Goal: Task Accomplishment & Management: Manage account settings

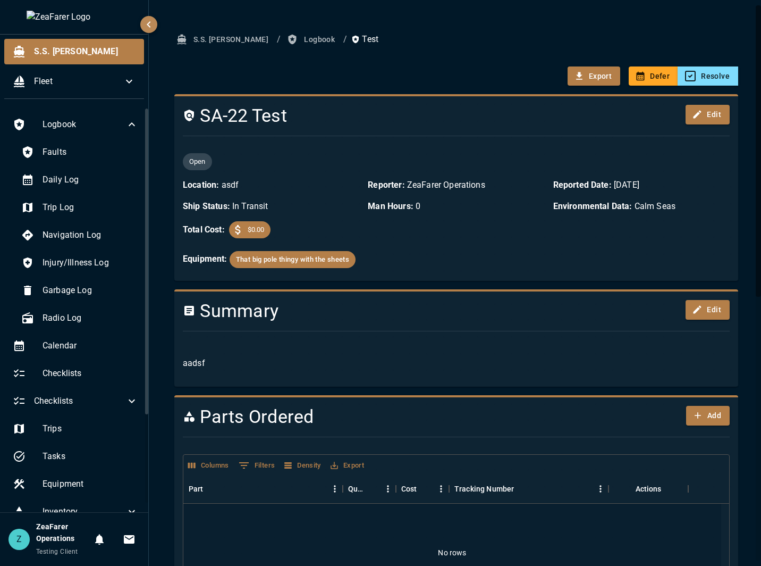
click at [285, 36] on button "Logbook" at bounding box center [312, 40] width 54 height 20
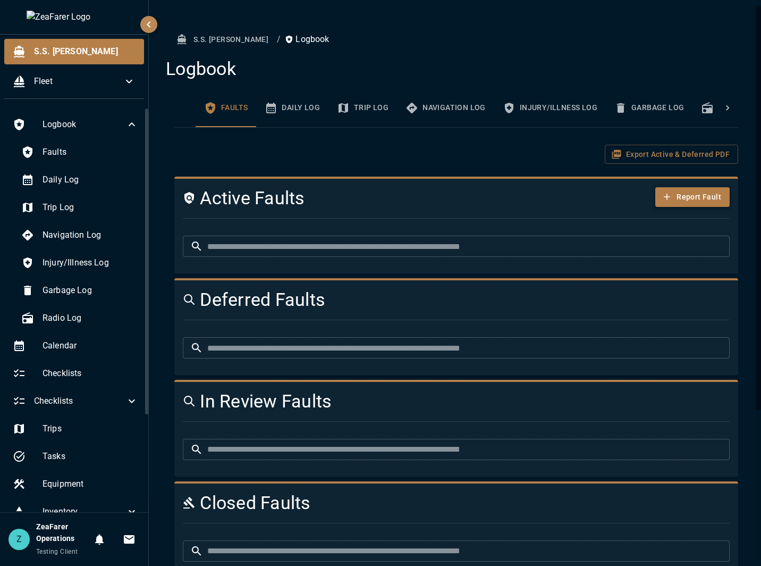
click at [662, 197] on icon "button" at bounding box center [667, 196] width 11 height 11
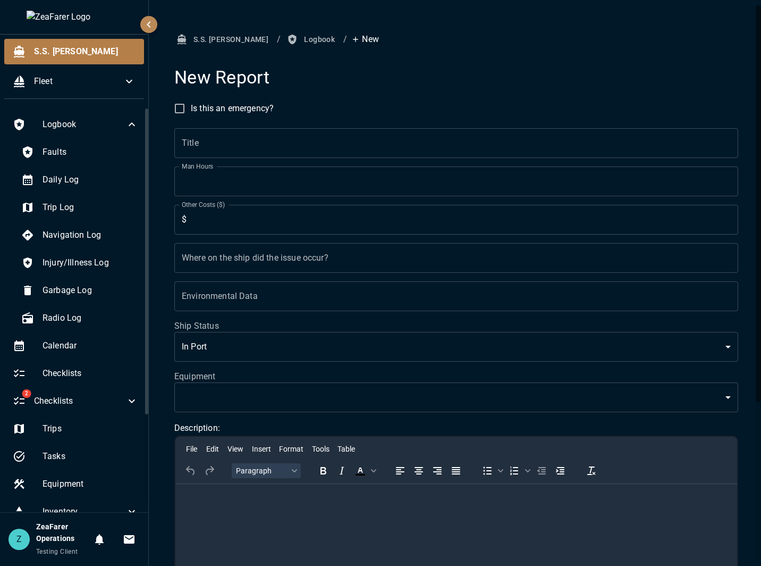
click at [273, 149] on input "Title" at bounding box center [456, 143] width 564 height 30
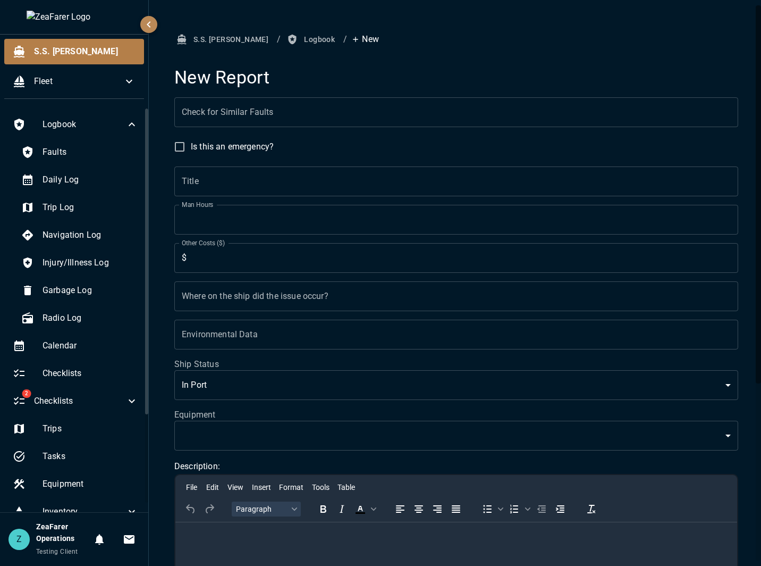
click at [334, 104] on input "Check for Similar Faults" at bounding box center [456, 112] width 564 height 30
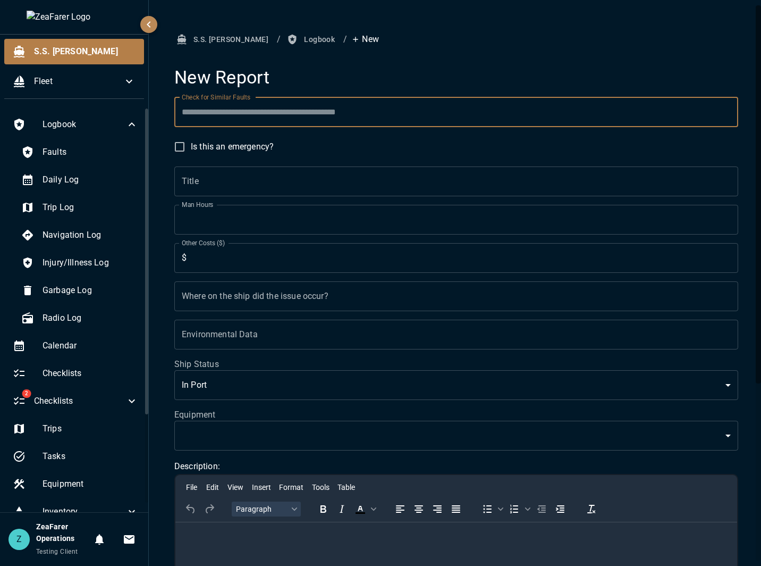
click at [371, 83] on h4 "New Report" at bounding box center [456, 77] width 564 height 22
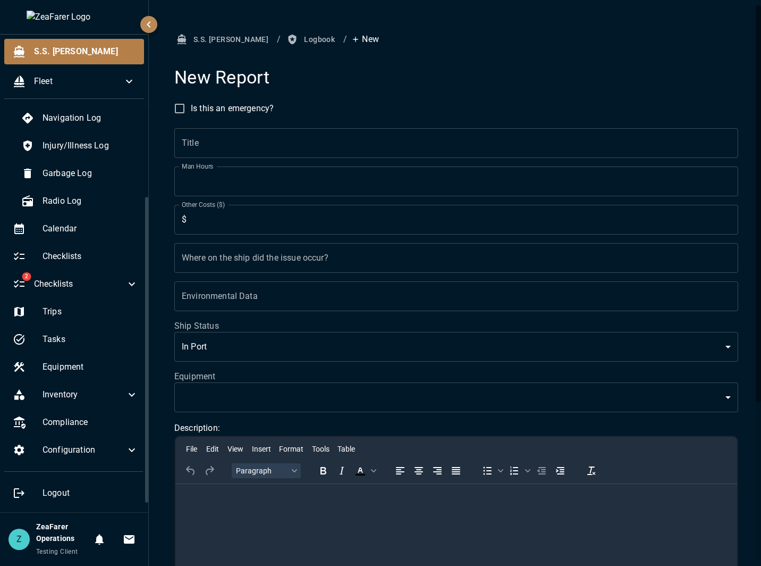
click at [238, 139] on input "Title" at bounding box center [456, 143] width 564 height 30
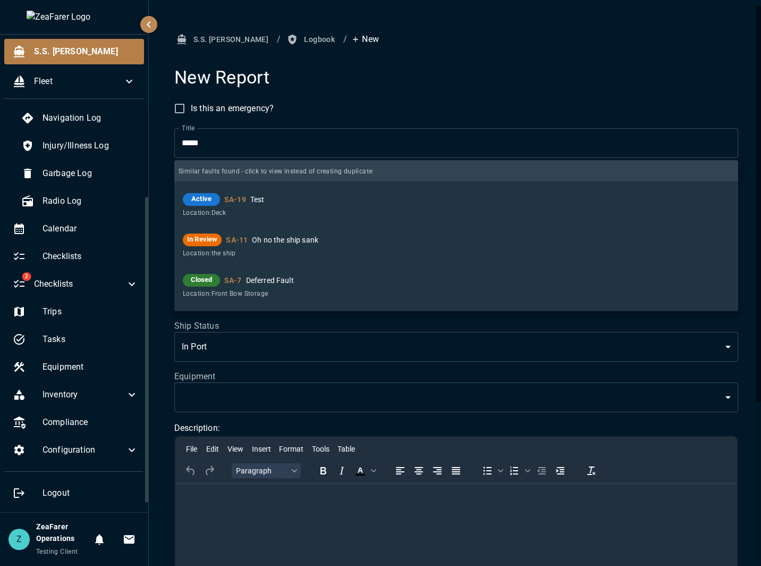
click at [235, 135] on input "*****" at bounding box center [456, 143] width 564 height 30
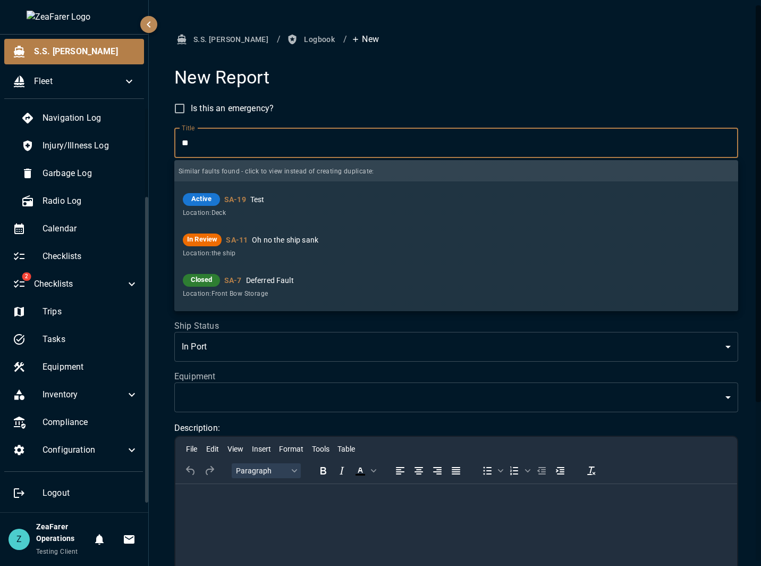
type input "*"
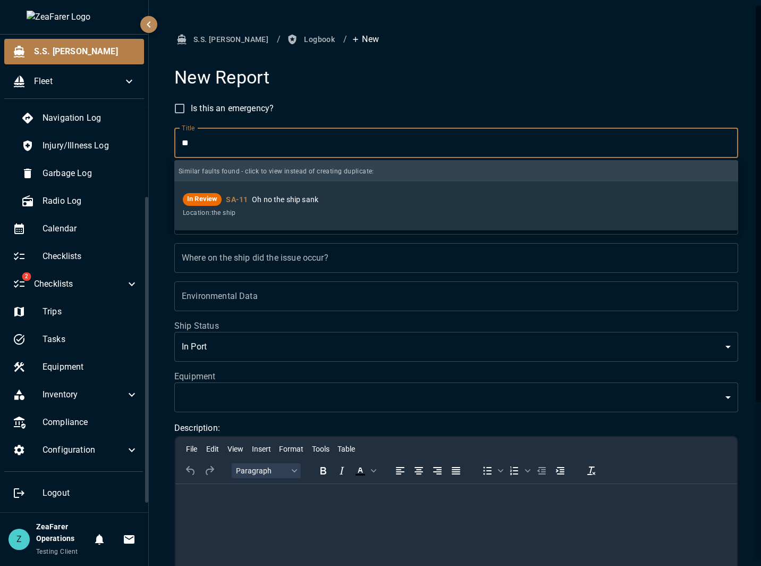
type input "*"
type input "*********"
click at [258, 202] on p "Oh no the ship sank" at bounding box center [491, 199] width 478 height 11
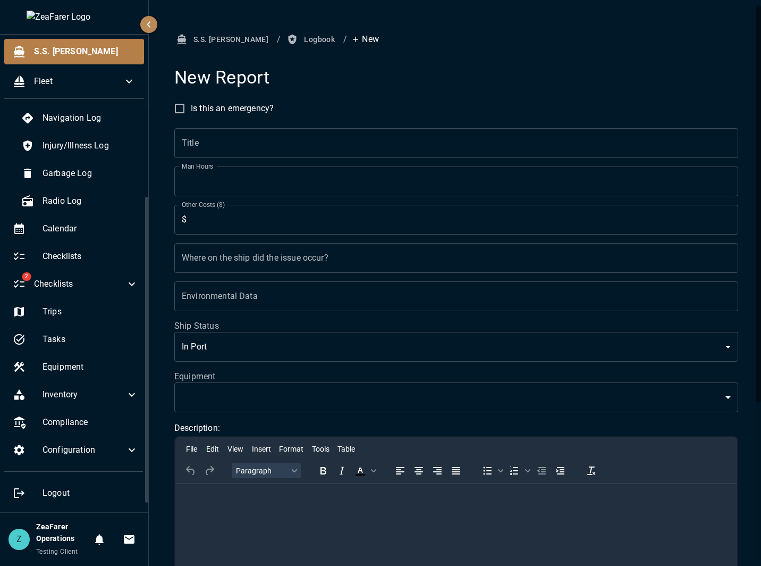
click at [310, 145] on input "Title" at bounding box center [456, 143] width 564 height 30
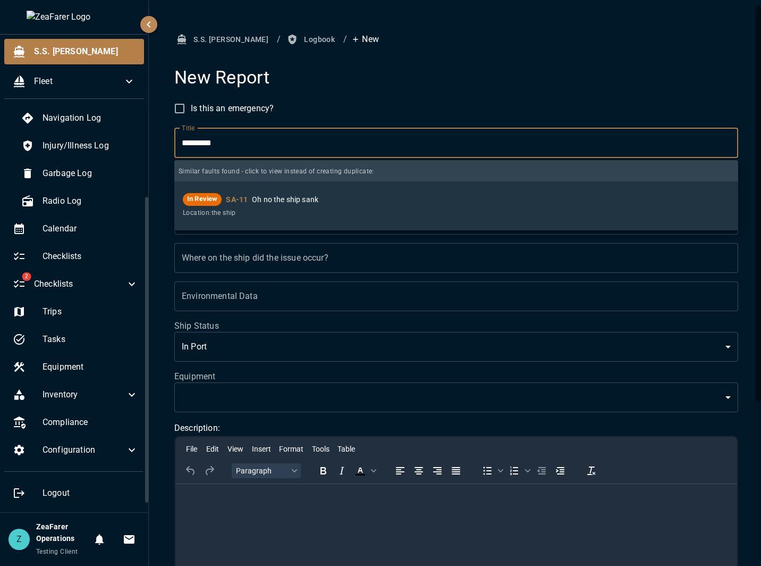
type input "*********"
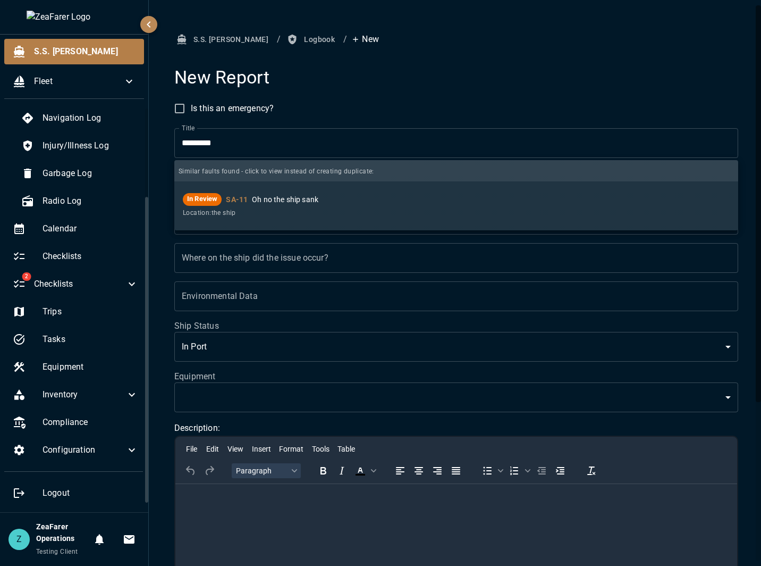
click at [161, 245] on div "S.S. [PERSON_NAME] / Logbook / New New Report Is this an emergency? Title *****…" at bounding box center [456, 396] width 615 height 792
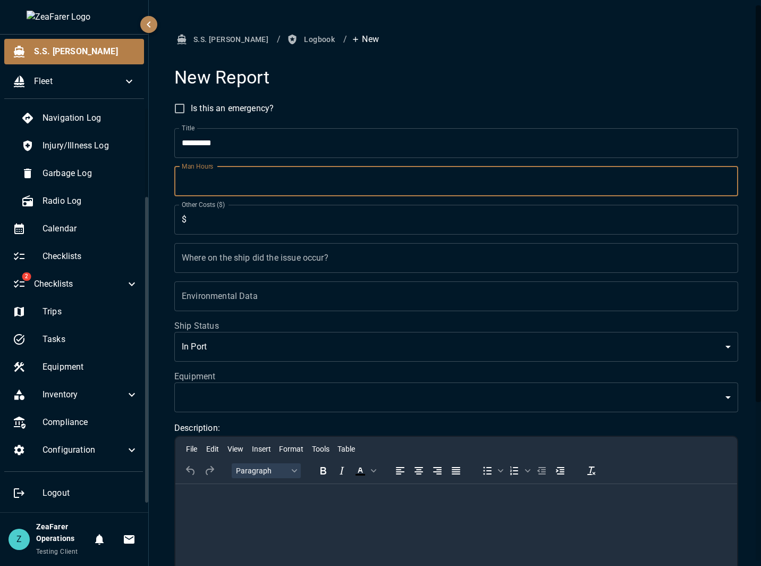
click at [220, 190] on input "*" at bounding box center [456, 181] width 564 height 30
click at [442, 100] on form "Is this an emergency? Title ********* Title Man Hours * Man Hours Other Costs (…" at bounding box center [456, 438] width 564 height 683
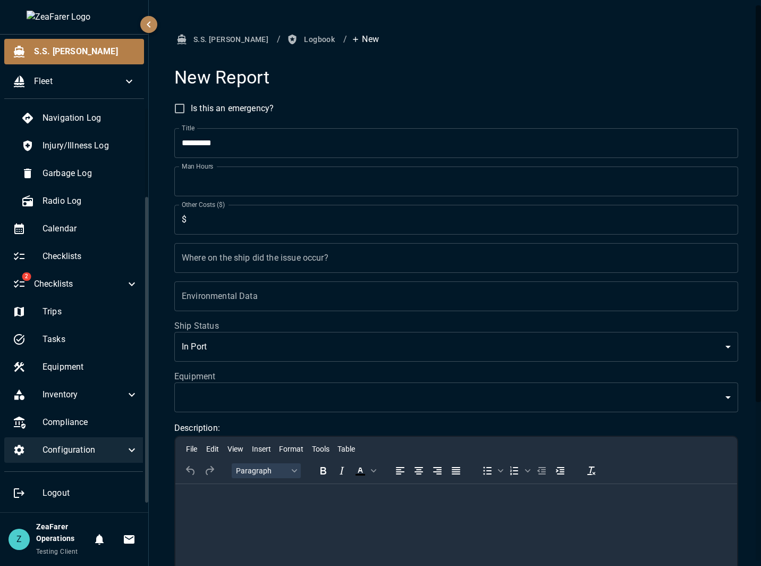
click at [110, 451] on span "Configuration" at bounding box center [84, 449] width 83 height 13
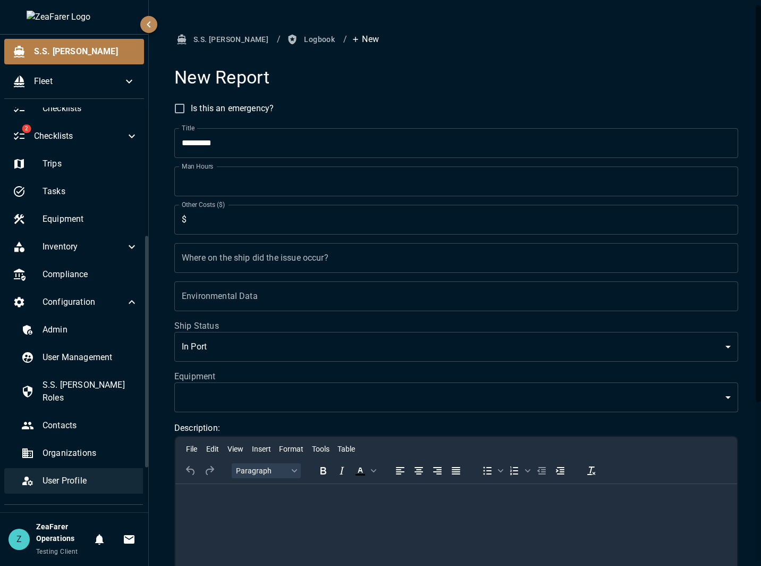
scroll to position [285, 0]
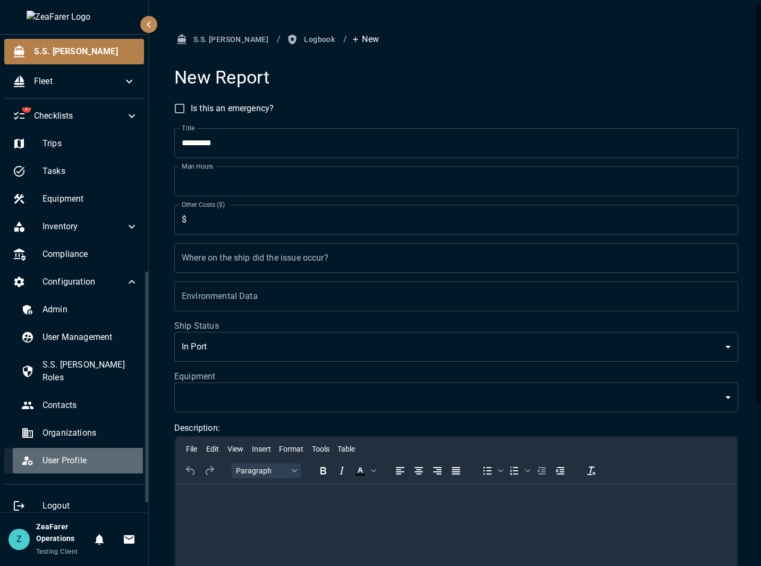
click at [83, 454] on span "User Profile" at bounding box center [91, 460] width 96 height 13
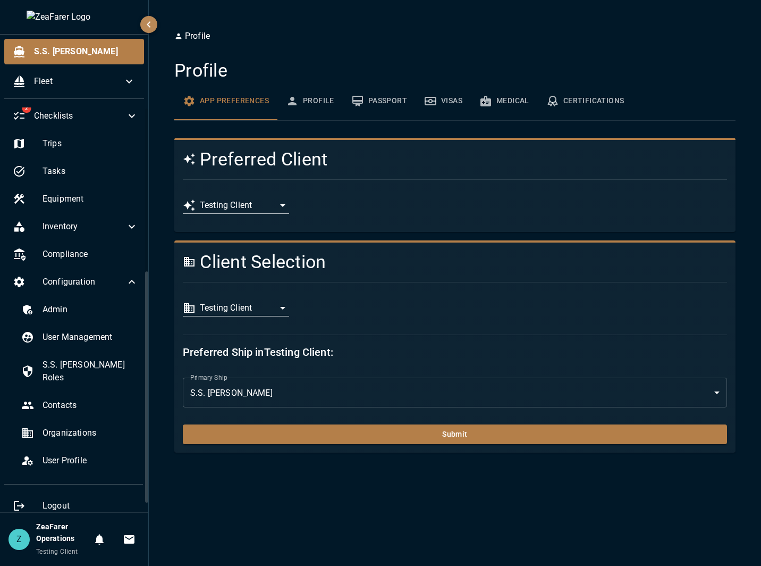
click at [260, 207] on body "**********" at bounding box center [380, 283] width 761 height 566
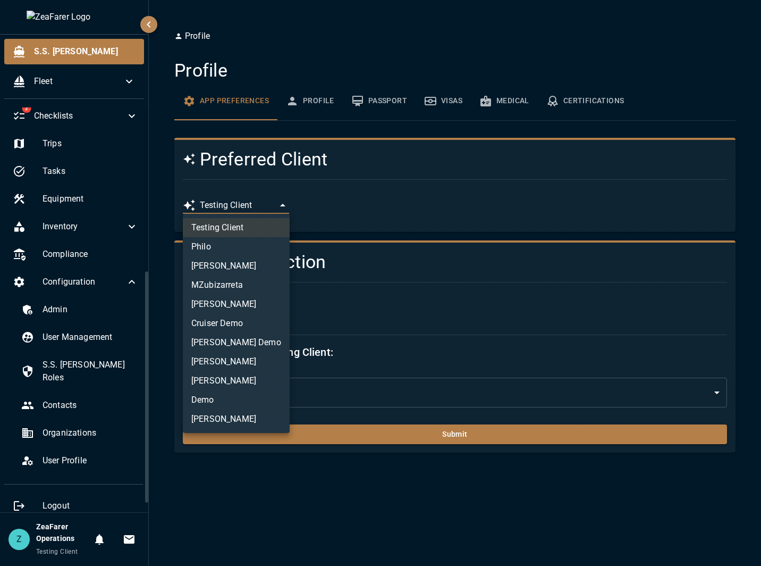
click at [260, 280] on li "MZubizarreta" at bounding box center [236, 284] width 107 height 19
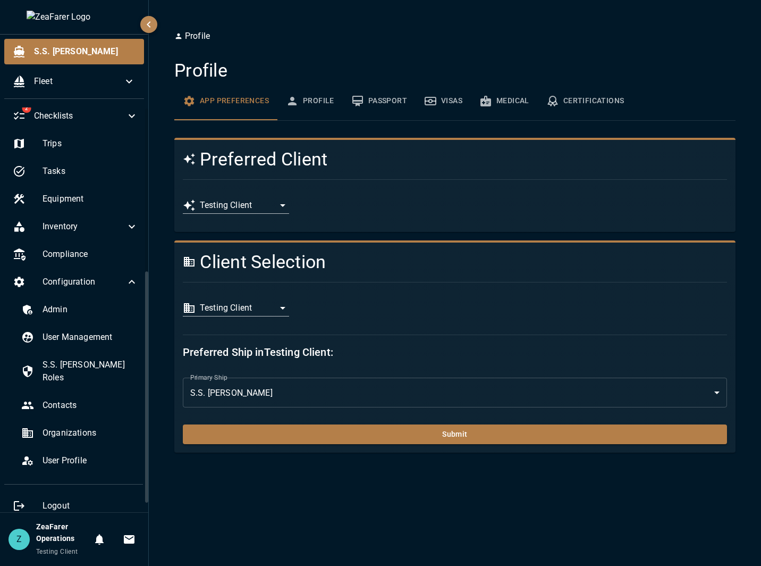
click at [249, 209] on body "**********" at bounding box center [380, 283] width 761 height 566
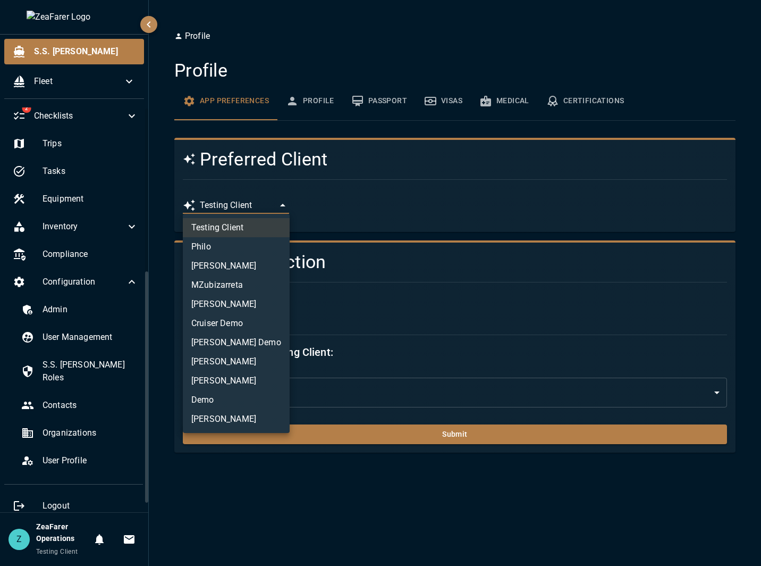
click at [240, 229] on li "Testing Client" at bounding box center [236, 227] width 107 height 19
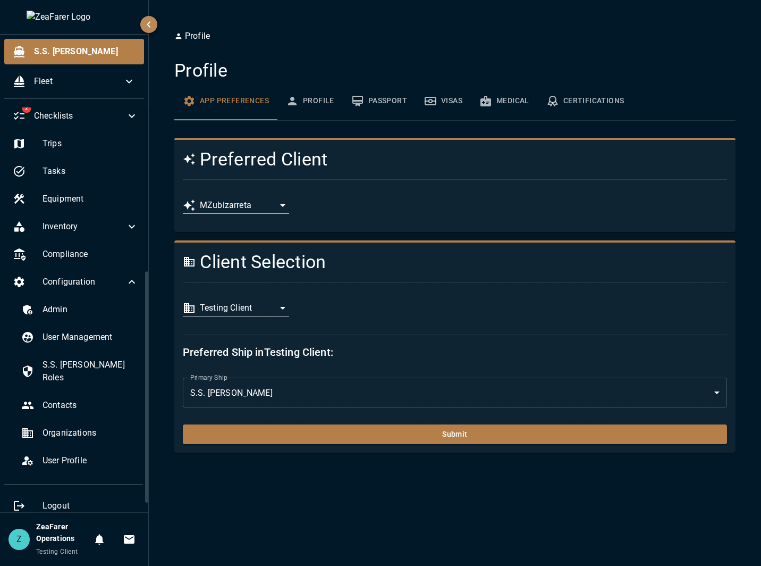
click at [415, 220] on div "**********" at bounding box center [450, 205] width 553 height 35
click at [253, 207] on body "**********" at bounding box center [380, 283] width 761 height 566
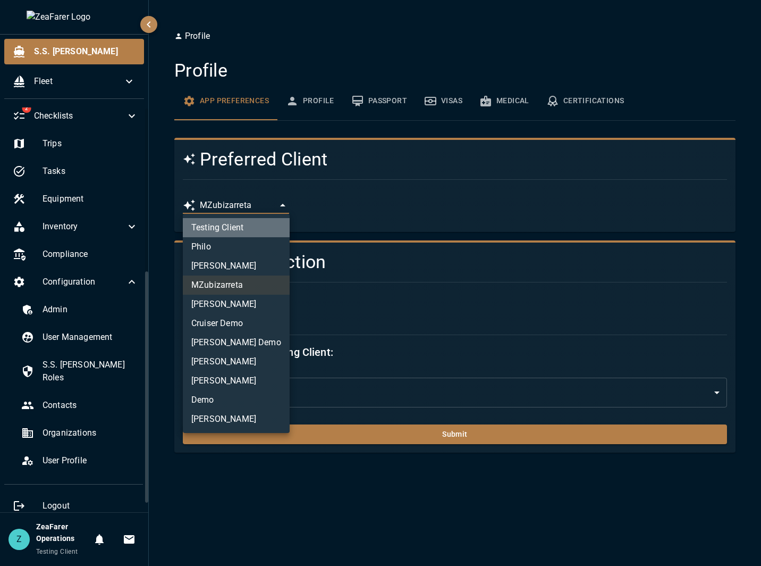
click at [249, 225] on li "Testing Client" at bounding box center [236, 227] width 107 height 19
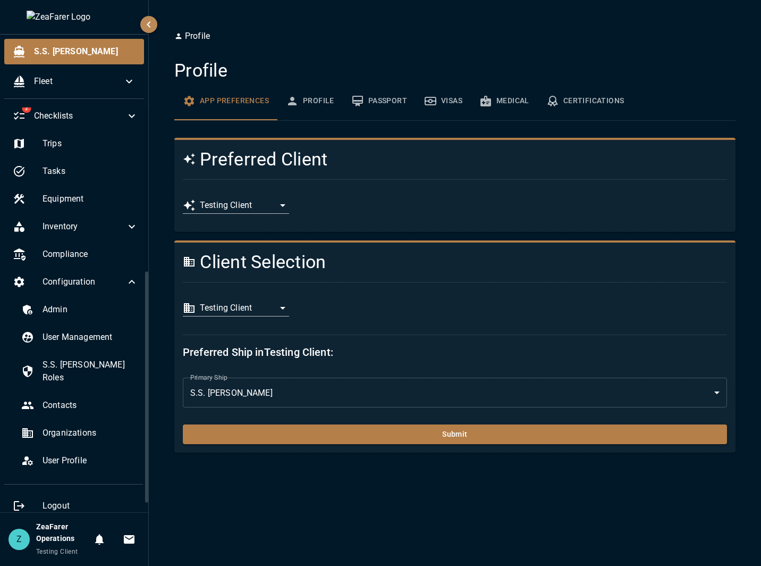
click at [394, 218] on div "**********" at bounding box center [450, 205] width 553 height 35
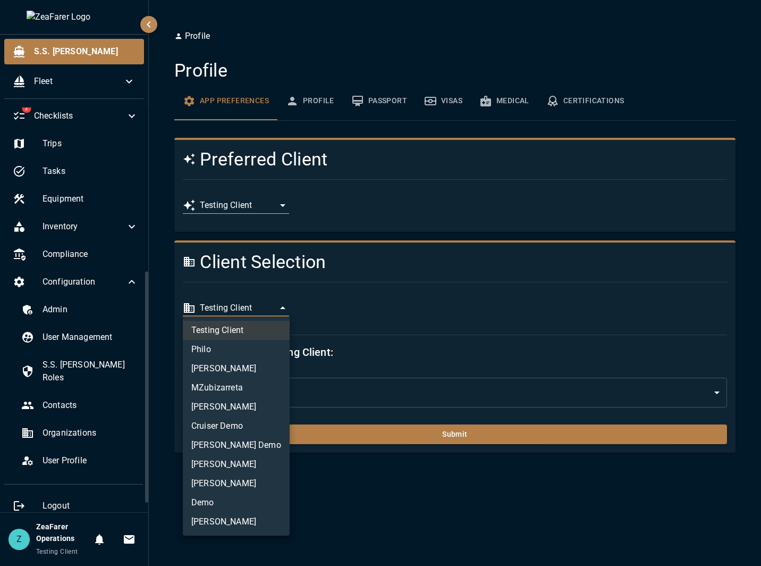
click at [260, 314] on body "**********" at bounding box center [380, 283] width 761 height 566
click at [232, 388] on li "MZubizarreta" at bounding box center [236, 387] width 107 height 19
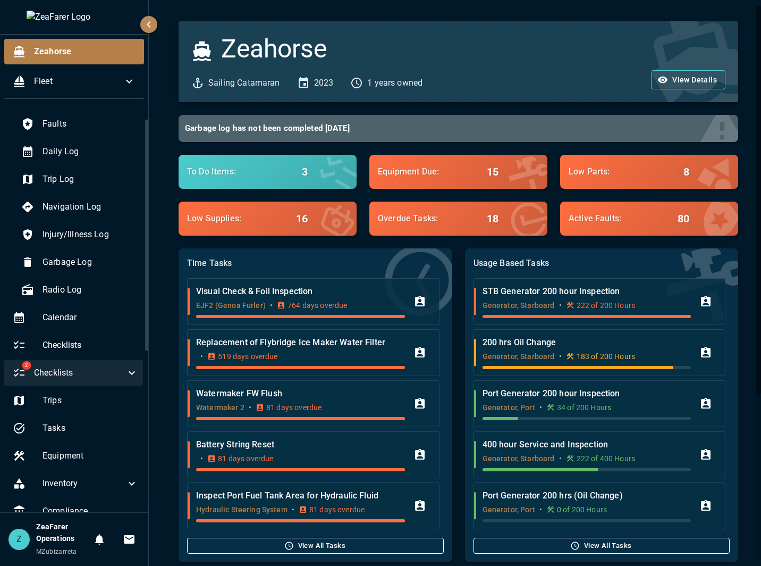
scroll to position [19, 0]
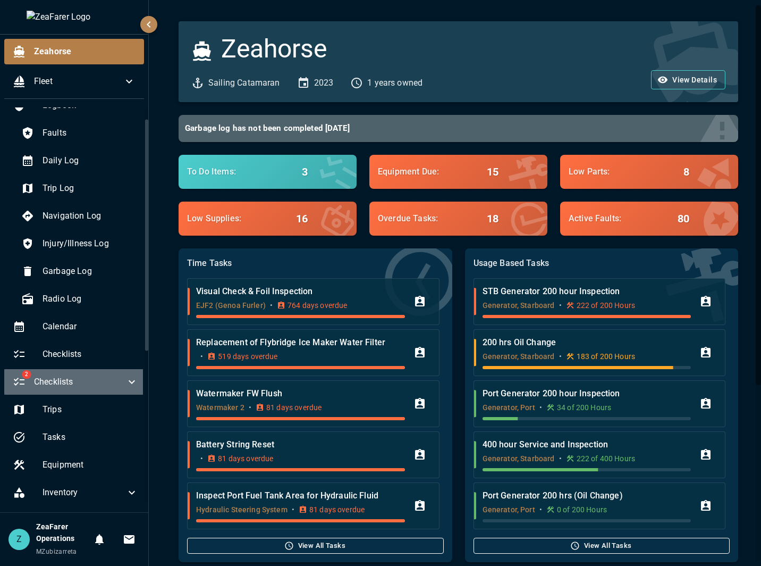
click at [125, 386] on icon at bounding box center [131, 381] width 13 height 13
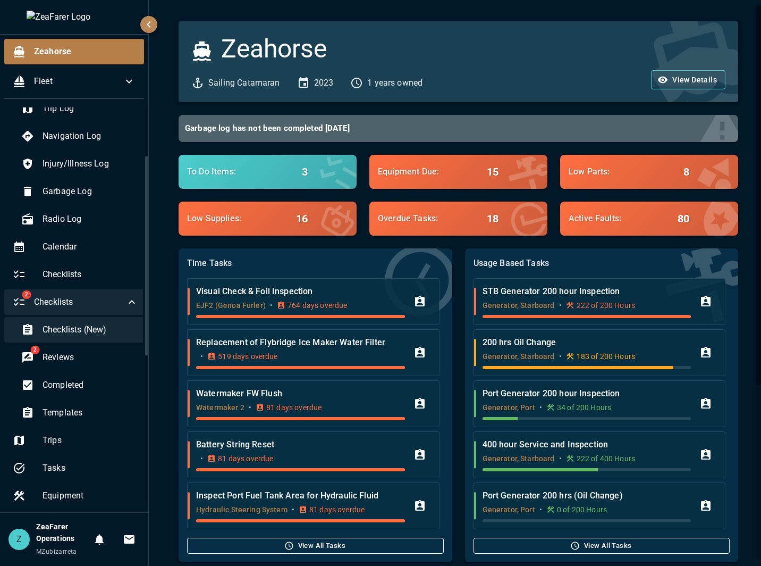
scroll to position [72, 0]
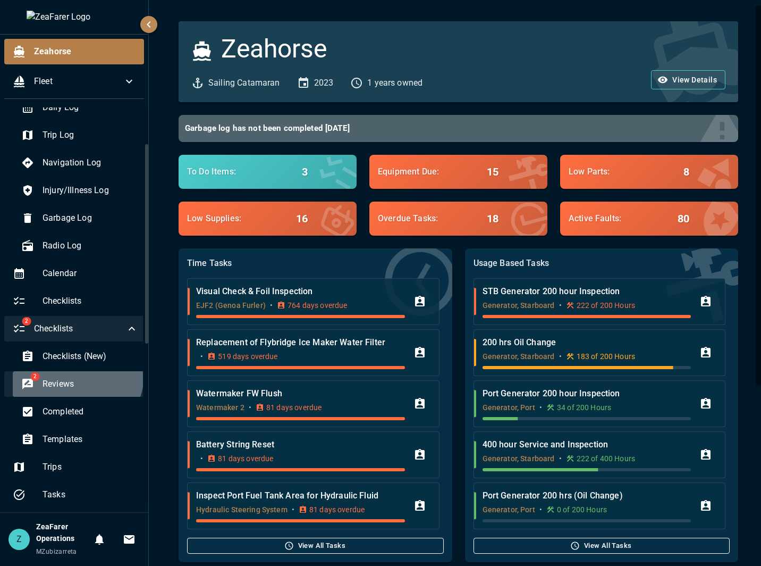
click at [76, 374] on div "2 Reviews" at bounding box center [80, 384] width 134 height 26
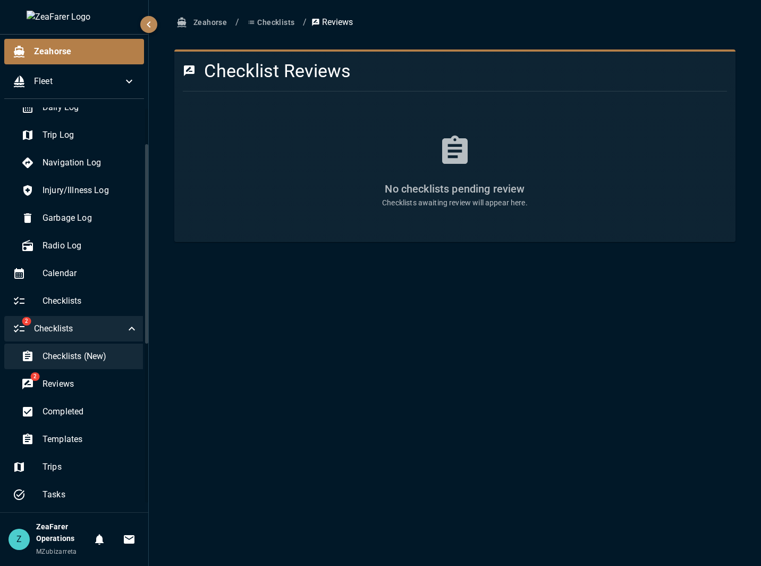
click at [99, 365] on div "Checklists (New)" at bounding box center [80, 356] width 134 height 26
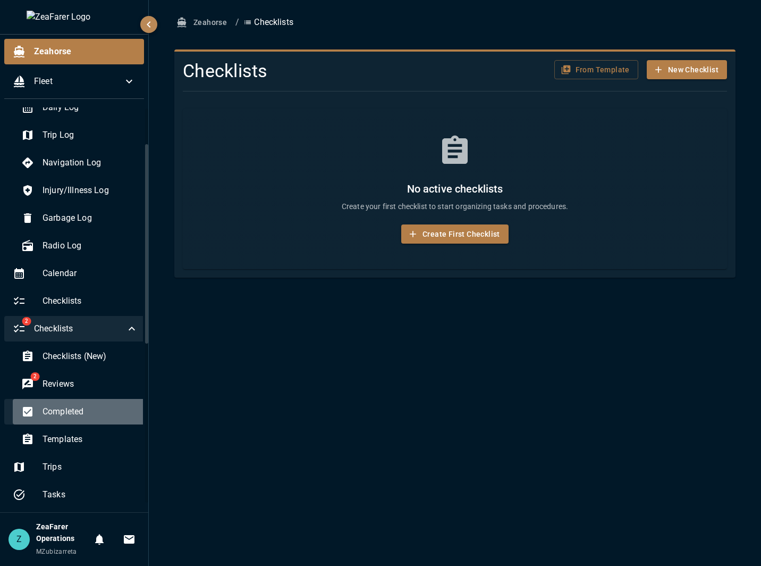
click at [87, 412] on span "Completed" at bounding box center [91, 411] width 96 height 13
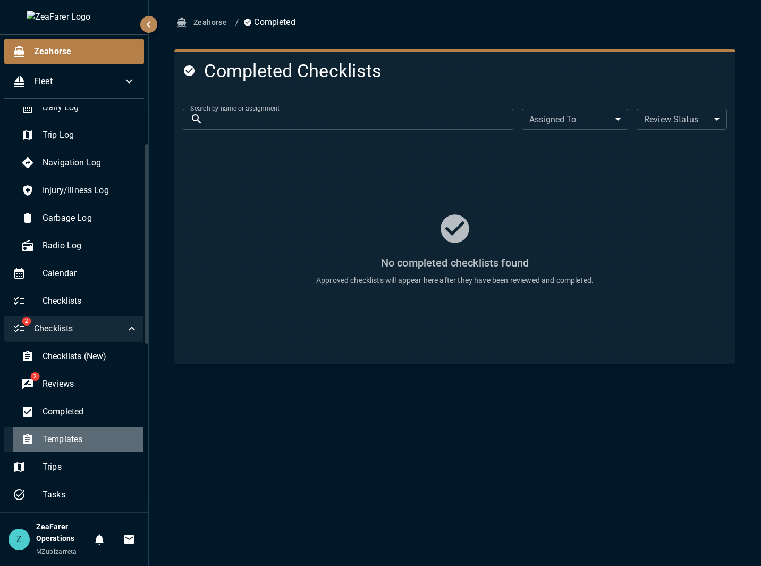
click at [81, 436] on span "Templates" at bounding box center [91, 439] width 96 height 13
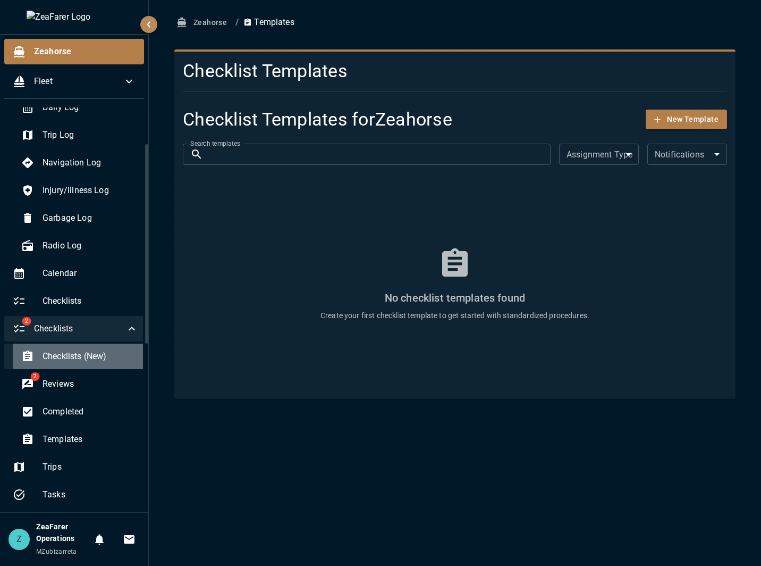
click at [103, 356] on span "Checklists (New)" at bounding box center [91, 356] width 96 height 13
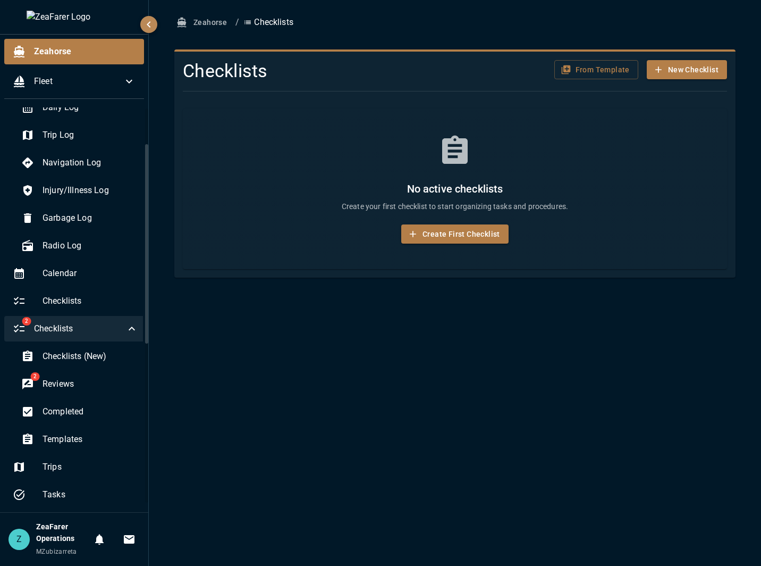
click at [128, 333] on icon at bounding box center [131, 328] width 13 height 13
click at [111, 389] on span "Reviews" at bounding box center [91, 383] width 96 height 13
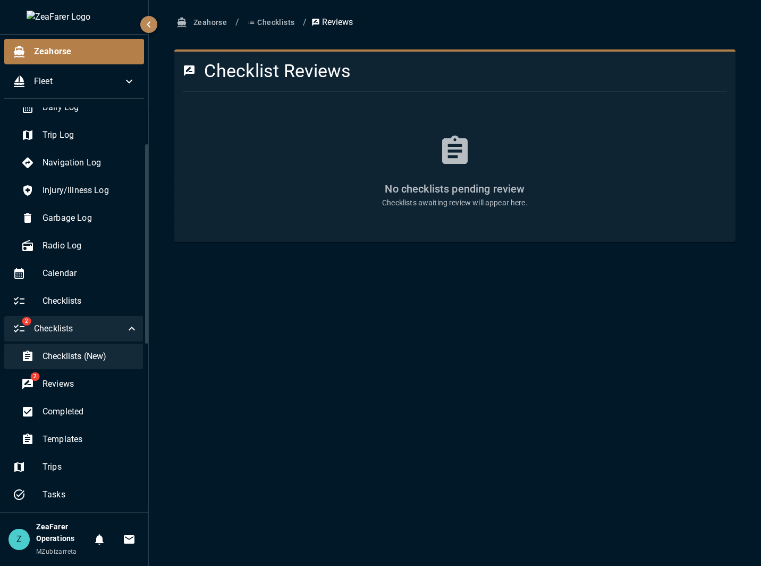
click at [116, 354] on span "Checklists (New)" at bounding box center [91, 356] width 96 height 13
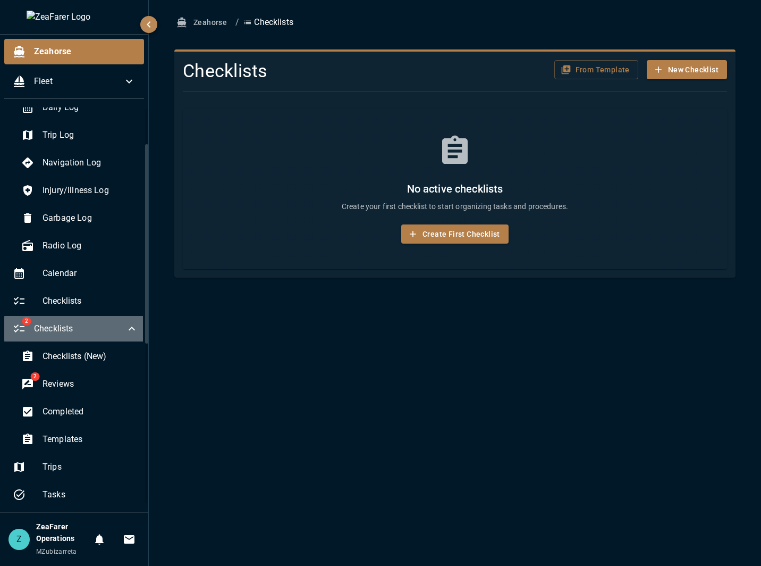
click at [125, 331] on icon at bounding box center [131, 328] width 13 height 13
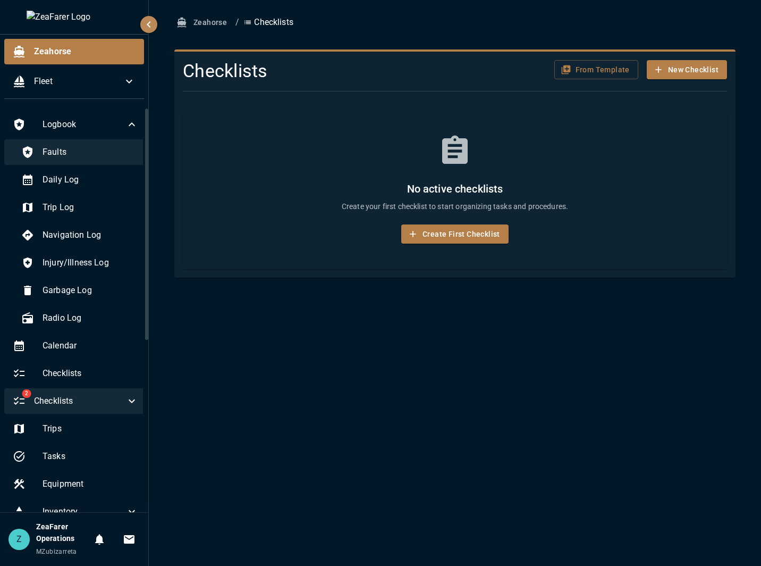
click at [69, 159] on div "Faults" at bounding box center [80, 152] width 134 height 26
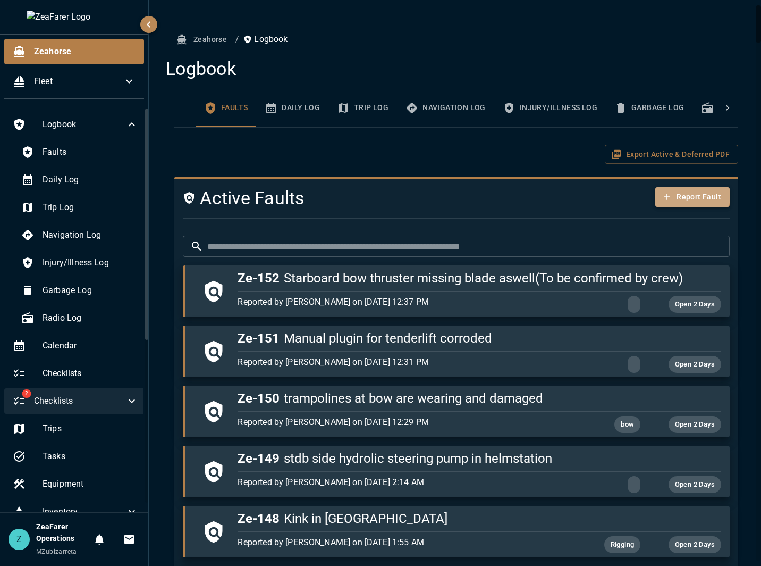
click at [679, 196] on button "Report Fault" at bounding box center [692, 197] width 74 height 20
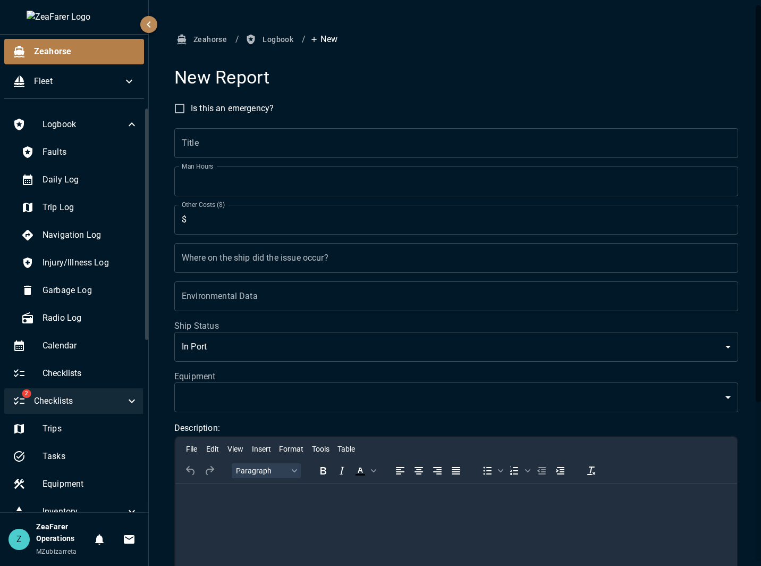
click at [249, 144] on input "Title" at bounding box center [456, 143] width 564 height 30
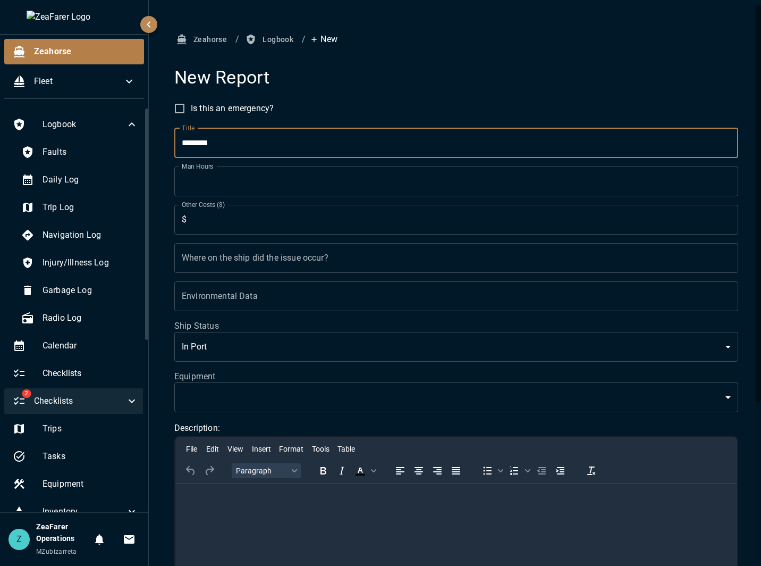
type input "*********"
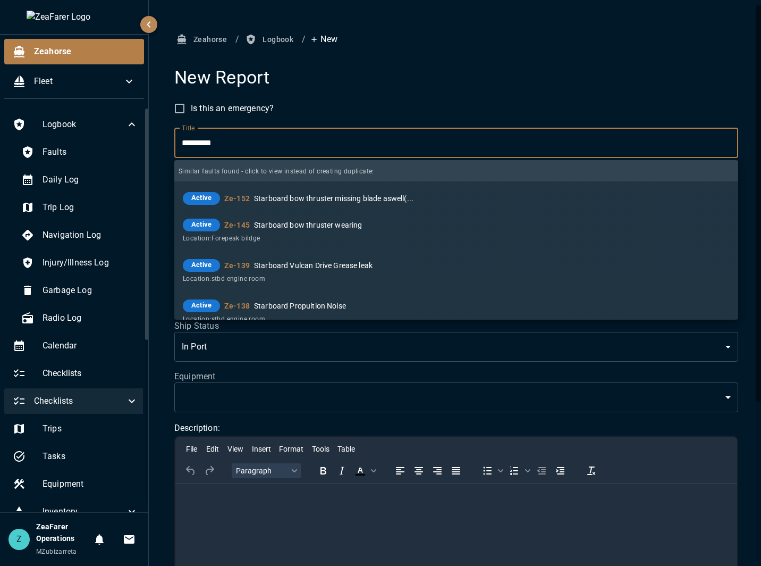
click at [260, 142] on input "*********" at bounding box center [456, 143] width 564 height 30
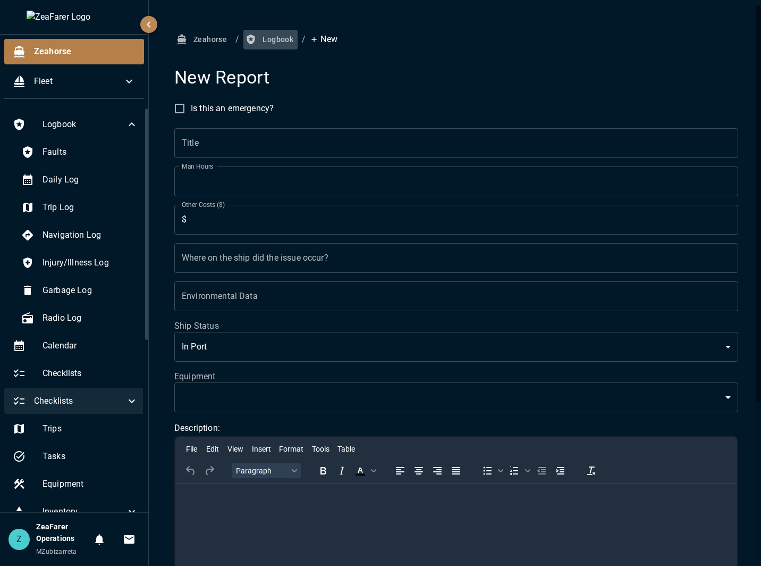
click at [273, 39] on button "Logbook" at bounding box center [270, 40] width 54 height 20
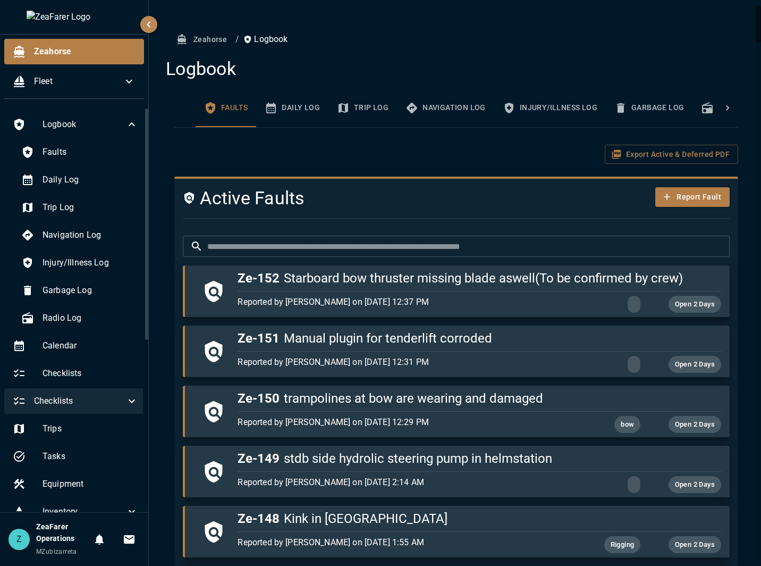
click at [293, 105] on button "Daily Log" at bounding box center [292, 108] width 72 height 38
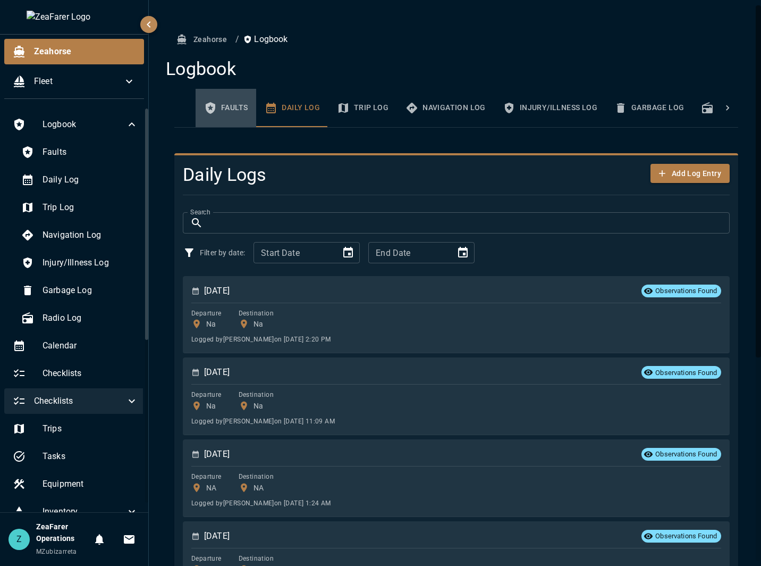
click at [219, 111] on button "Faults" at bounding box center [226, 108] width 61 height 38
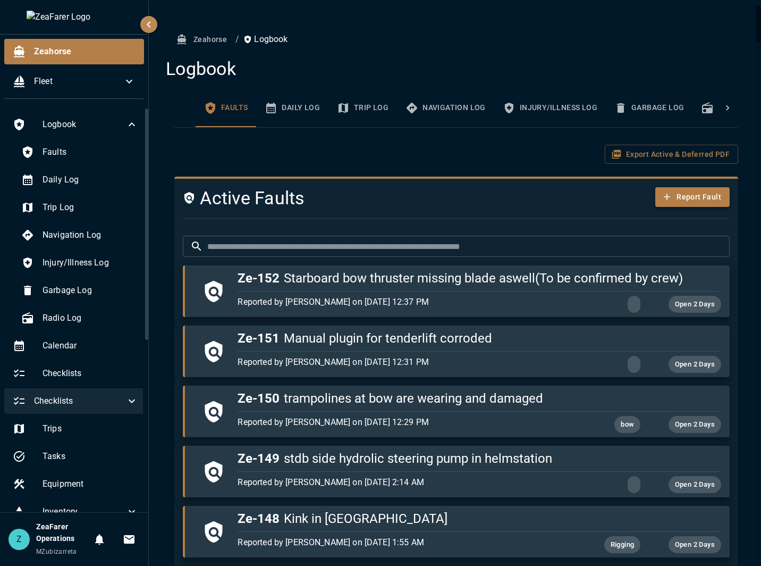
click at [677, 192] on button "Report Fault" at bounding box center [692, 197] width 74 height 20
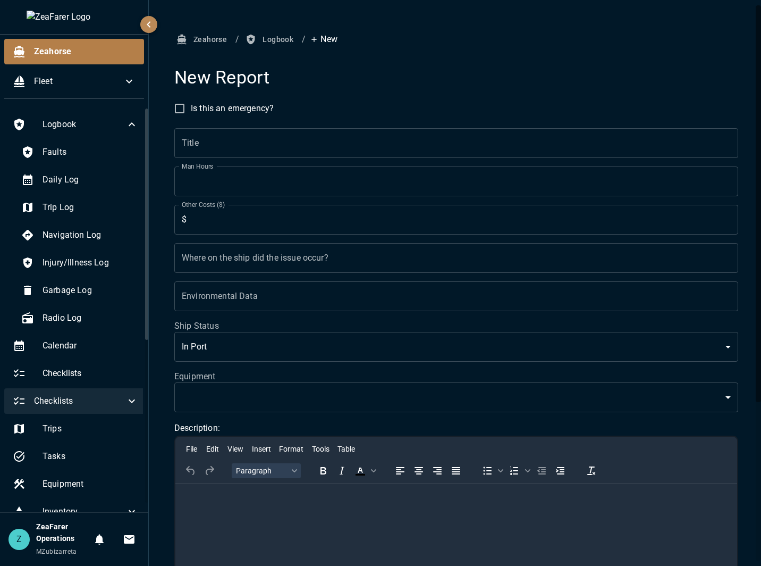
click at [228, 143] on input "Title" at bounding box center [456, 143] width 564 height 30
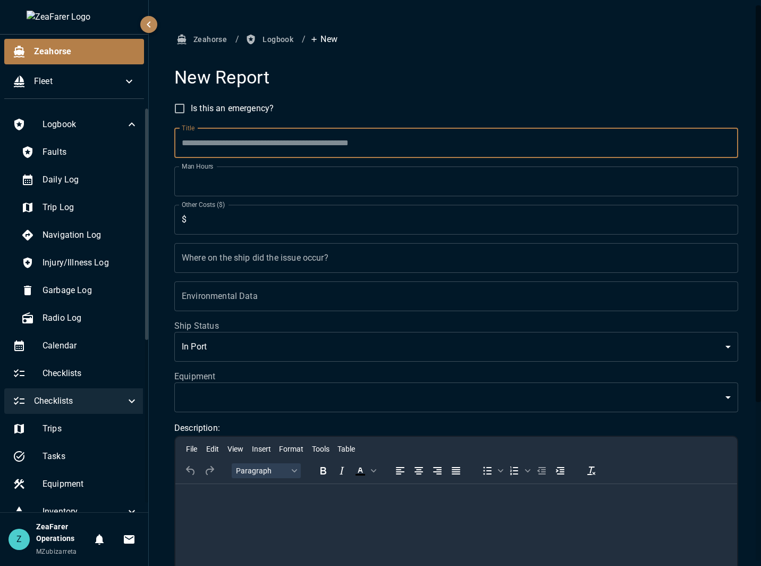
type input "*"
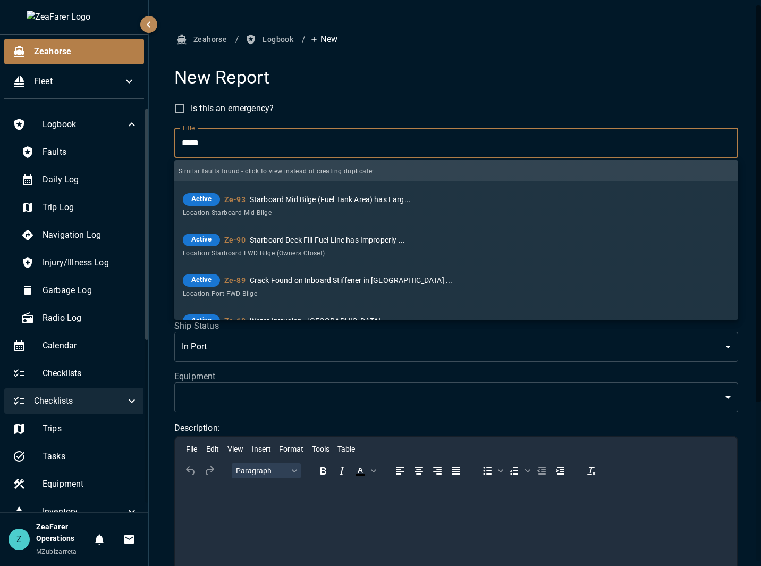
type input "*****"
click at [434, 205] on div "Active Ze-93 Starboard Mid Bilge (Fuel Tank Area) has Larg..." at bounding box center [456, 199] width 547 height 13
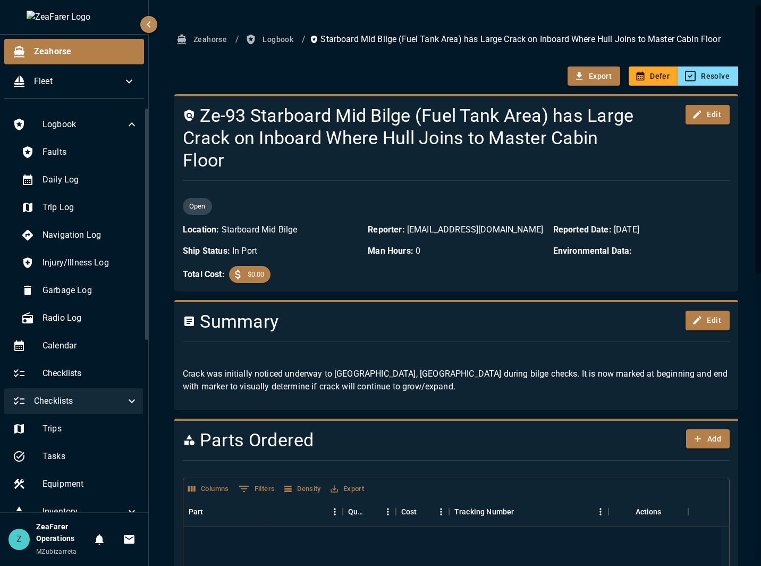
click at [287, 31] on button "Logbook" at bounding box center [270, 40] width 54 height 20
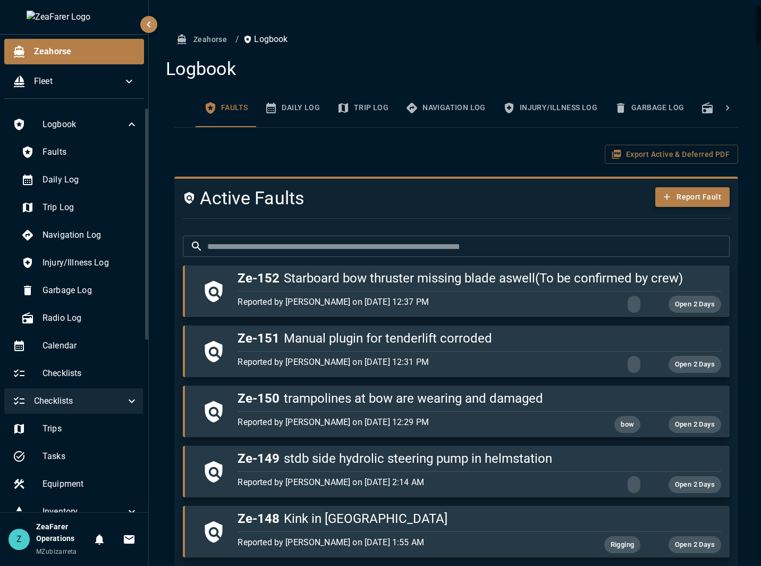
click at [675, 202] on button "Report Fault" at bounding box center [692, 197] width 74 height 20
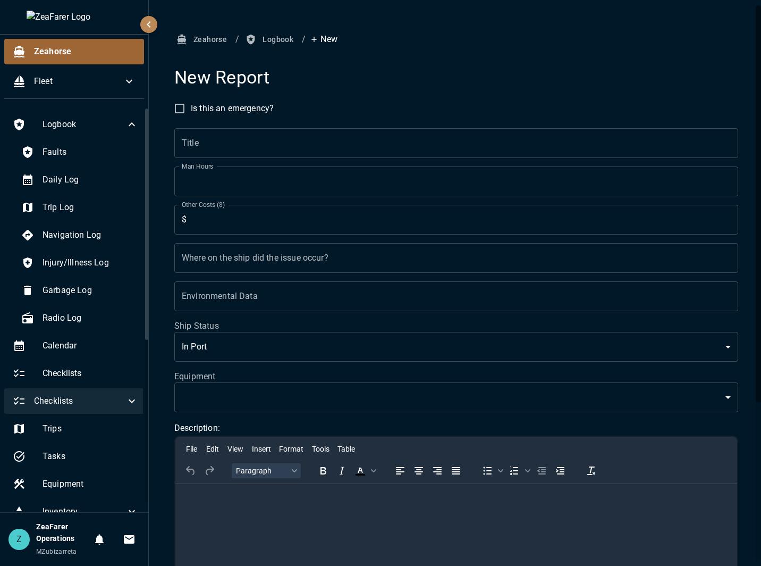
click at [49, 50] on span "Zeahorse" at bounding box center [85, 51] width 102 height 13
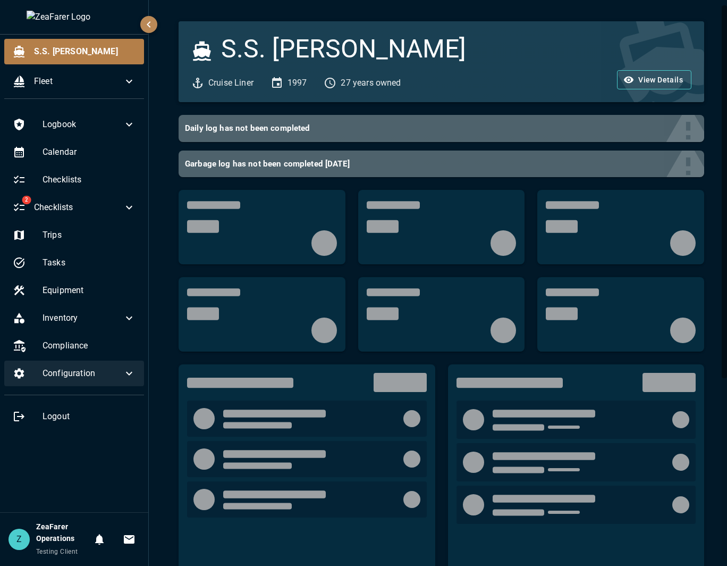
click at [118, 384] on div "Configuration" at bounding box center [74, 373] width 140 height 26
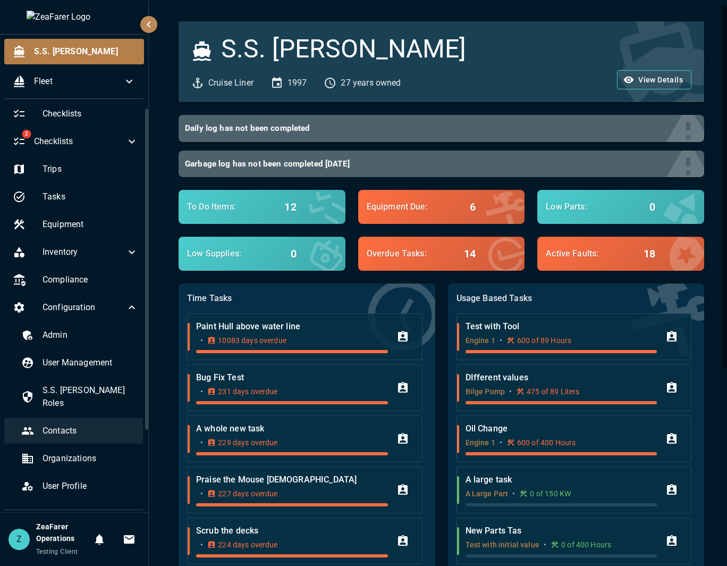
scroll to position [91, 0]
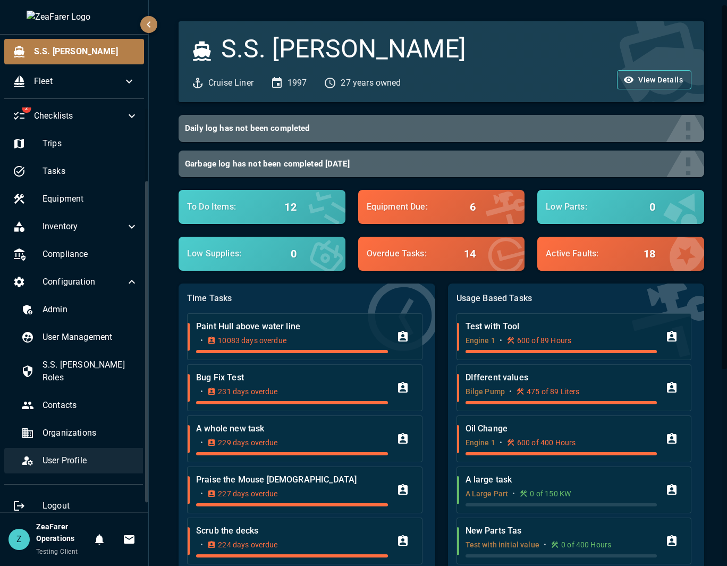
click at [98, 454] on span "User Profile" at bounding box center [91, 460] width 96 height 13
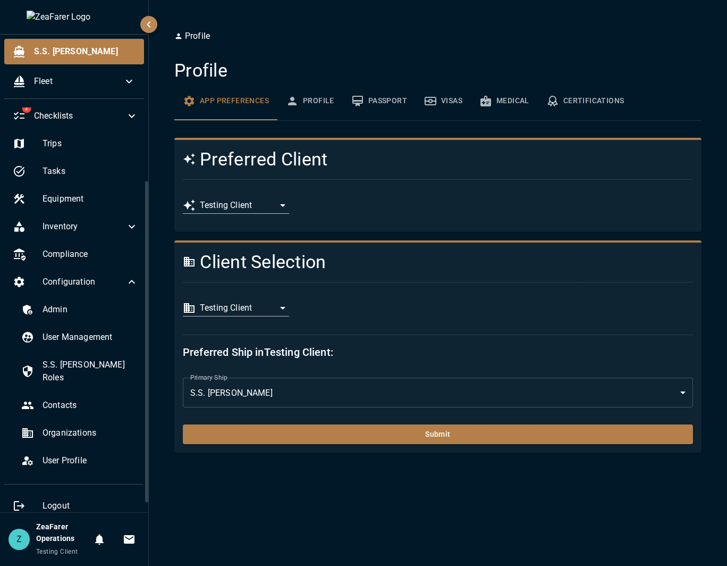
click at [265, 298] on div "**********" at bounding box center [433, 308] width 519 height 35
click at [267, 314] on body "**********" at bounding box center [363, 283] width 727 height 566
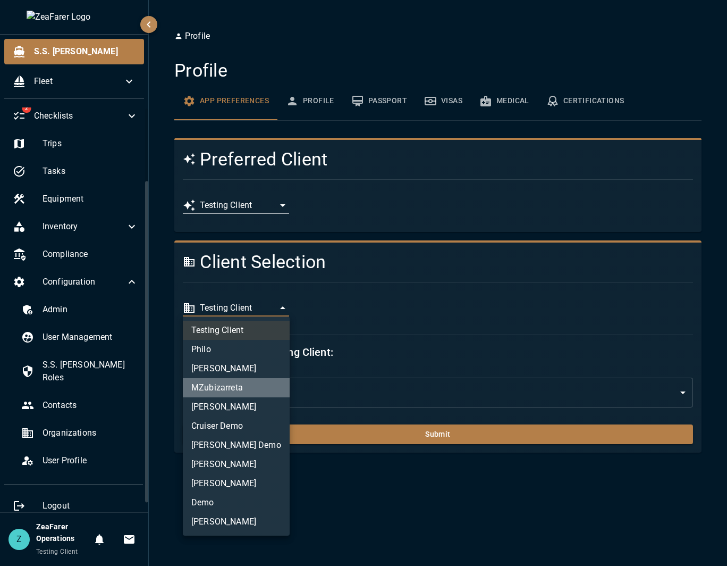
click at [249, 393] on li "MZubizarreta" at bounding box center [236, 387] width 107 height 19
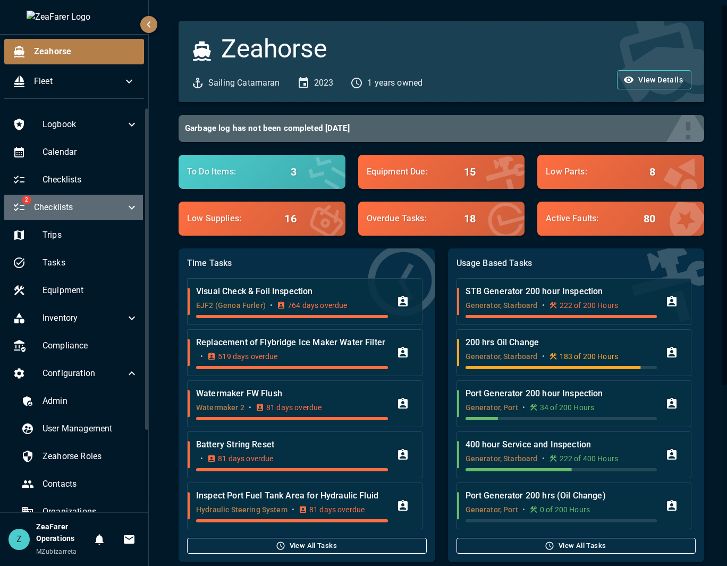
click at [112, 202] on span "Checklists" at bounding box center [79, 207] width 91 height 13
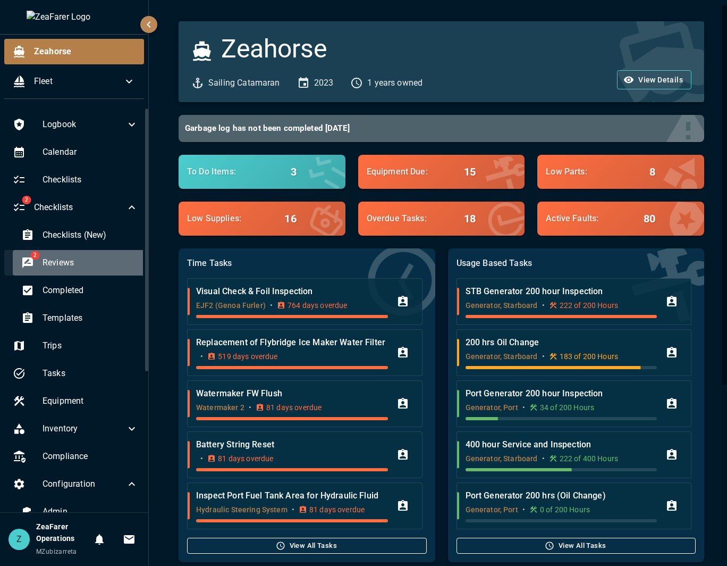
click at [82, 262] on span "Reviews" at bounding box center [91, 262] width 96 height 13
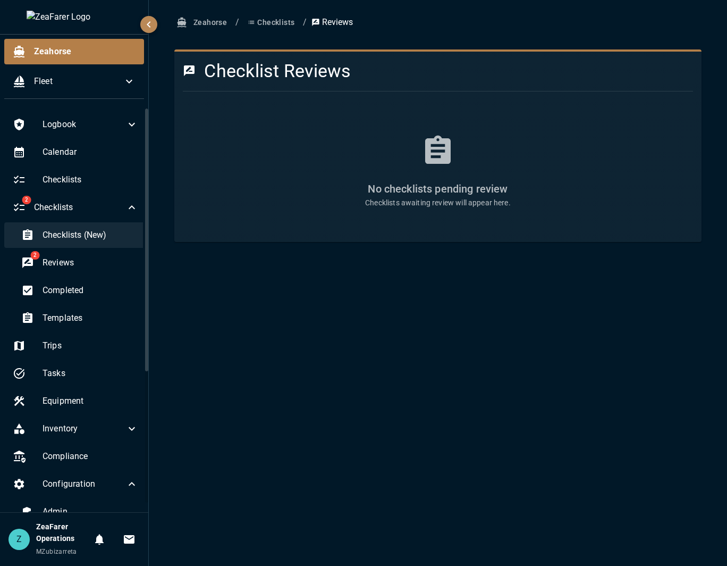
click at [91, 232] on span "Checklists (New)" at bounding box center [91, 235] width 96 height 13
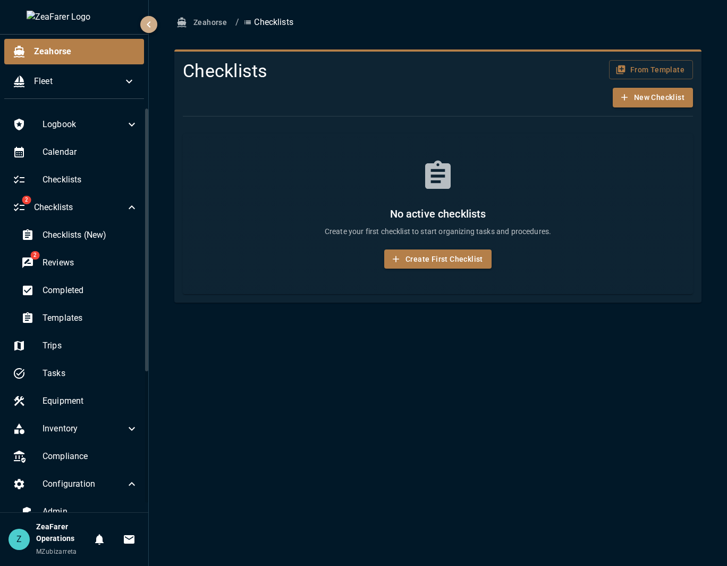
click at [147, 24] on icon "button" at bounding box center [148, 24] width 13 height 13
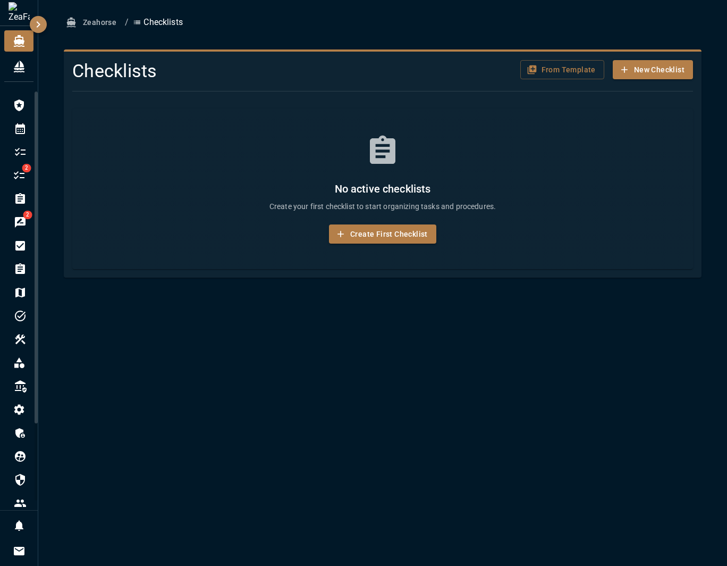
click at [46, 24] on button "button" at bounding box center [38, 24] width 17 height 17
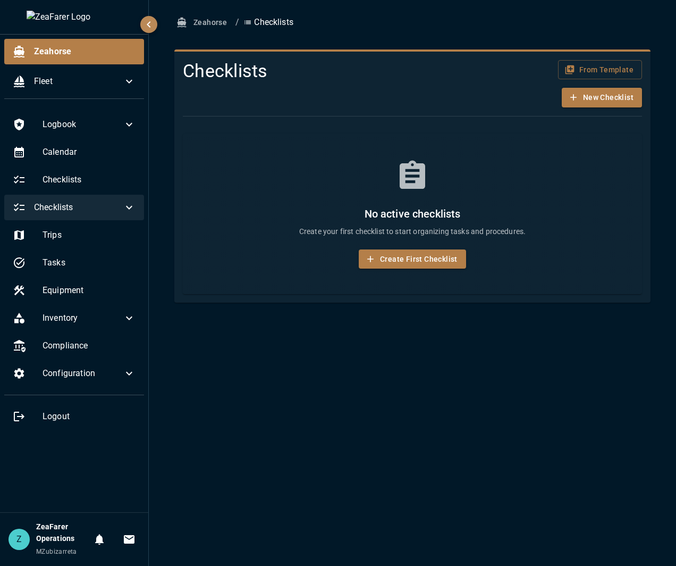
click at [123, 208] on icon at bounding box center [129, 207] width 13 height 13
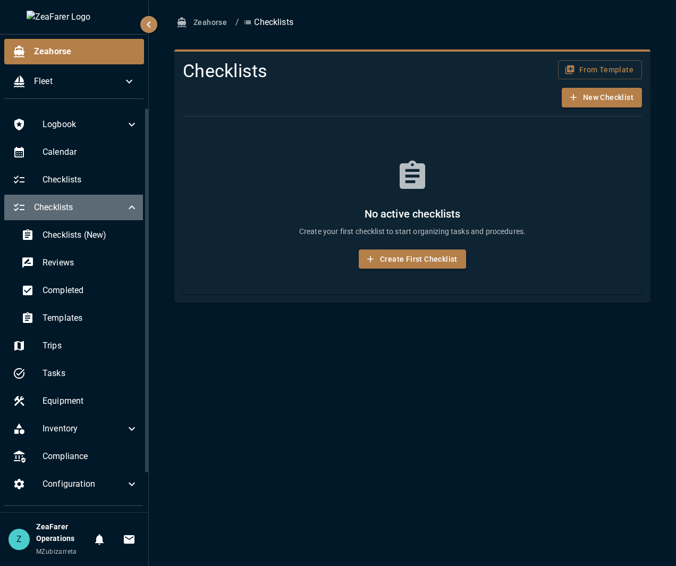
click at [136, 207] on div "Checklists" at bounding box center [75, 208] width 142 height 26
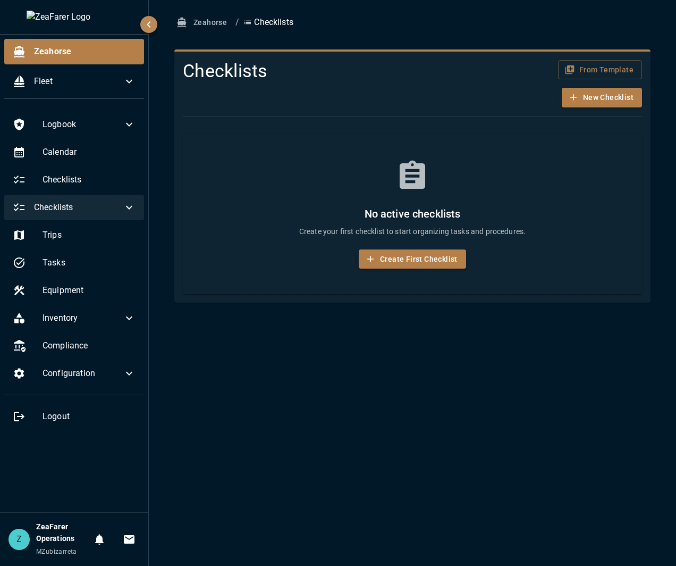
click at [128, 215] on div "Checklists" at bounding box center [74, 208] width 140 height 26
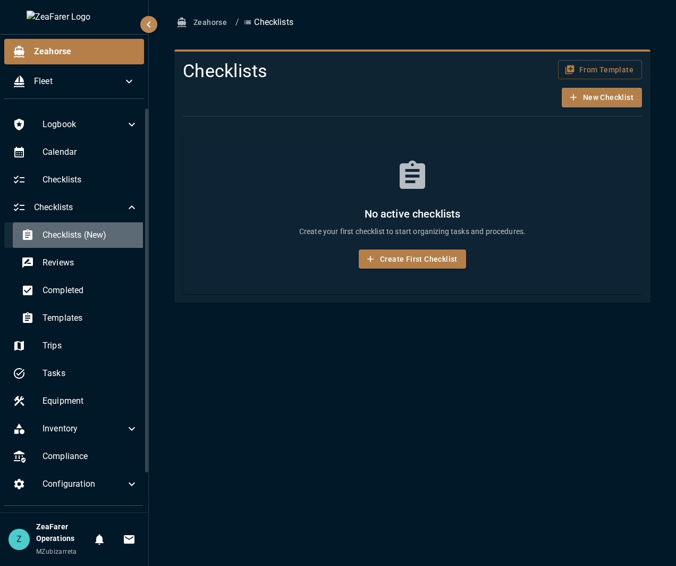
click at [87, 234] on span "Checklists (New)" at bounding box center [91, 235] width 96 height 13
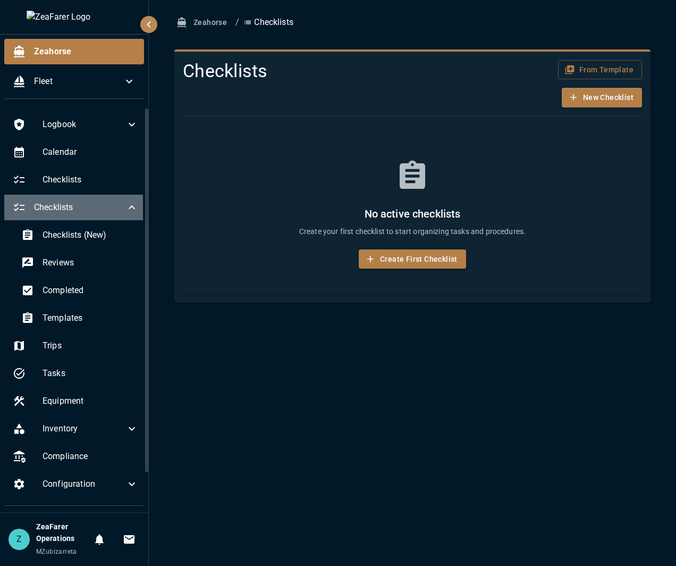
click at [127, 212] on icon at bounding box center [131, 207] width 13 height 13
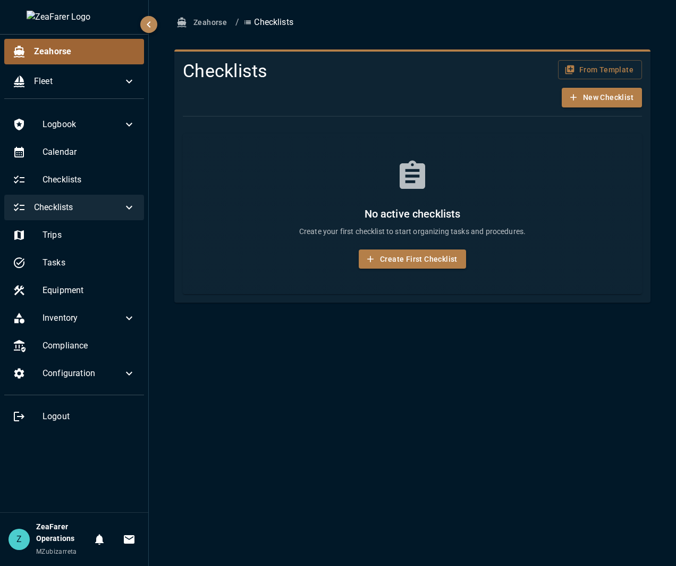
click at [81, 52] on span "Zeahorse" at bounding box center [85, 51] width 102 height 13
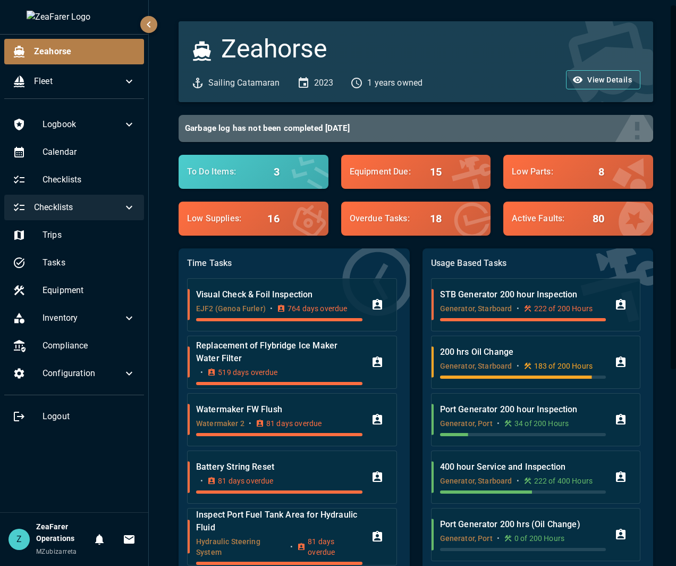
click at [121, 386] on ul "Logbook Calendar Checklists Checklists Trips Tasks Equipment Inventory Complian…" at bounding box center [74, 271] width 148 height 328
click at [130, 374] on icon at bounding box center [129, 374] width 6 height 4
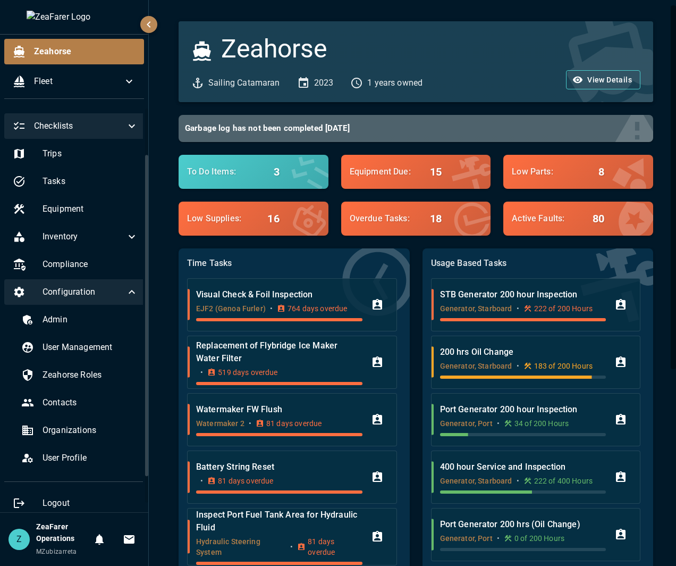
scroll to position [91, 0]
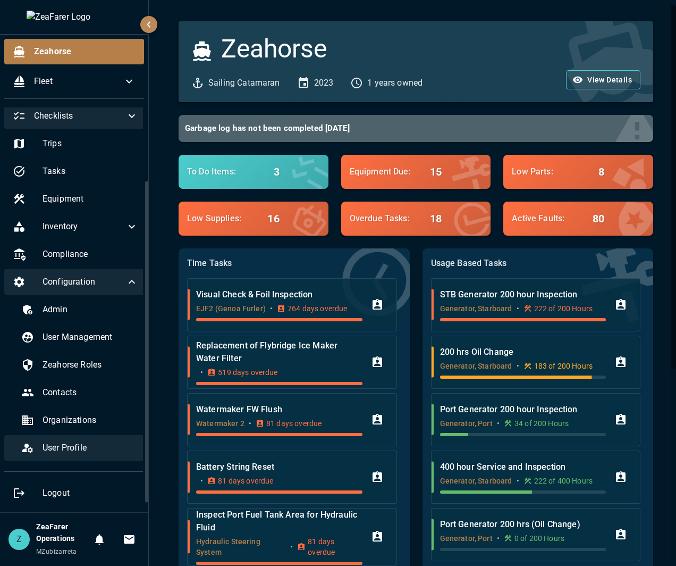
click at [79, 455] on div "User Profile" at bounding box center [80, 448] width 134 height 26
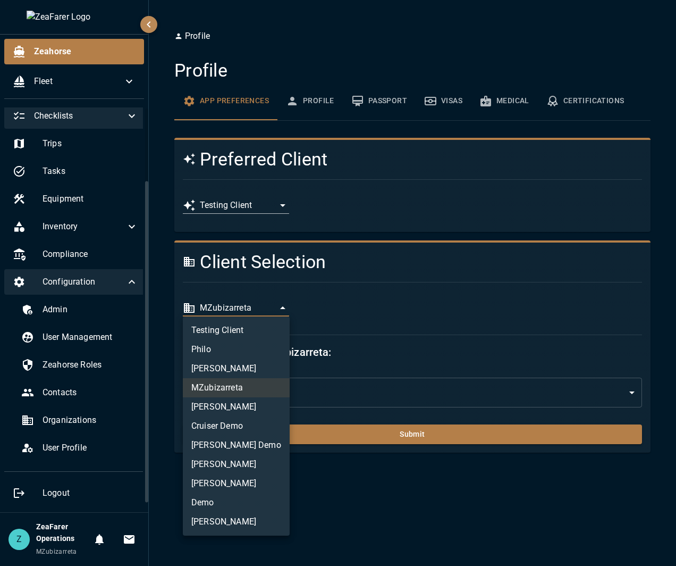
click at [263, 305] on body "**********" at bounding box center [338, 283] width 676 height 566
click at [245, 329] on li "Testing Client" at bounding box center [236, 330] width 107 height 19
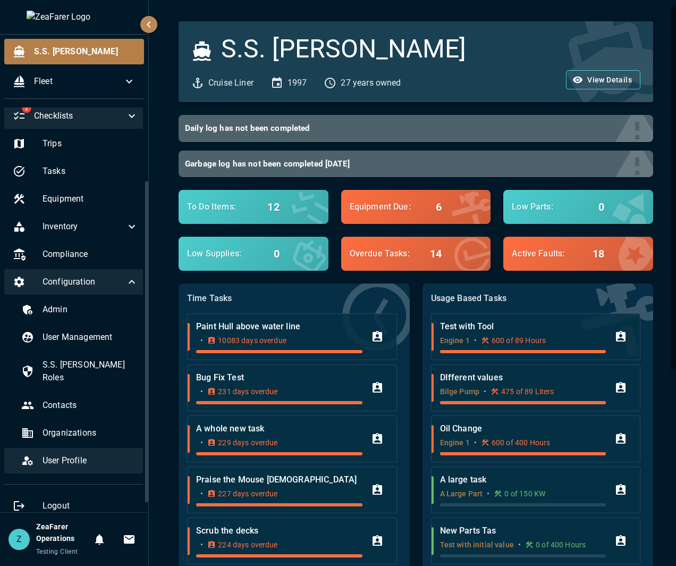
click at [115, 460] on div "User Profile" at bounding box center [80, 461] width 134 height 26
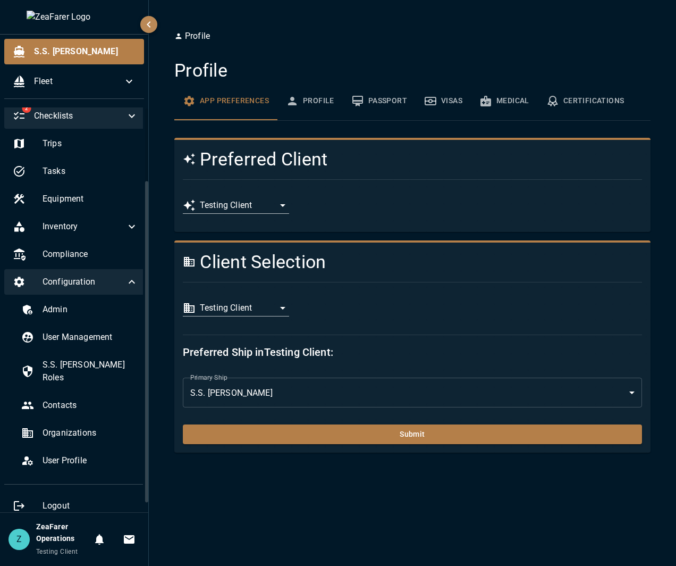
click at [264, 306] on body "**********" at bounding box center [338, 283] width 676 height 566
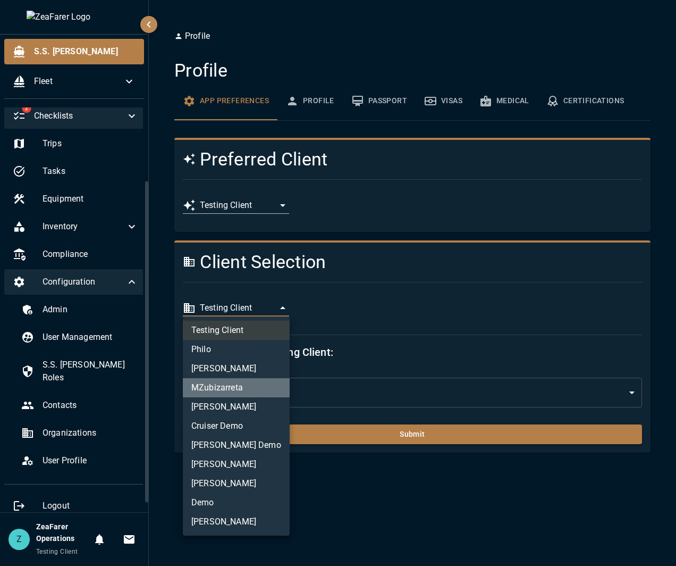
click at [260, 385] on li "MZubizarreta" at bounding box center [236, 387] width 107 height 19
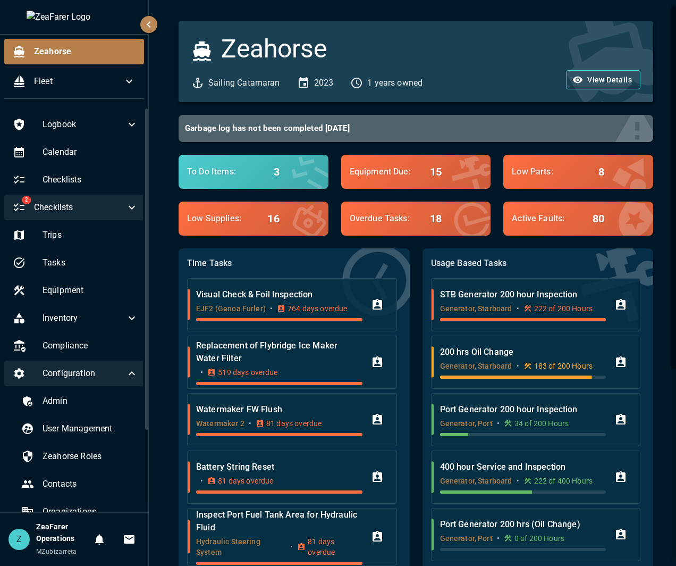
click at [150, 26] on icon "button" at bounding box center [148, 24] width 13 height 13
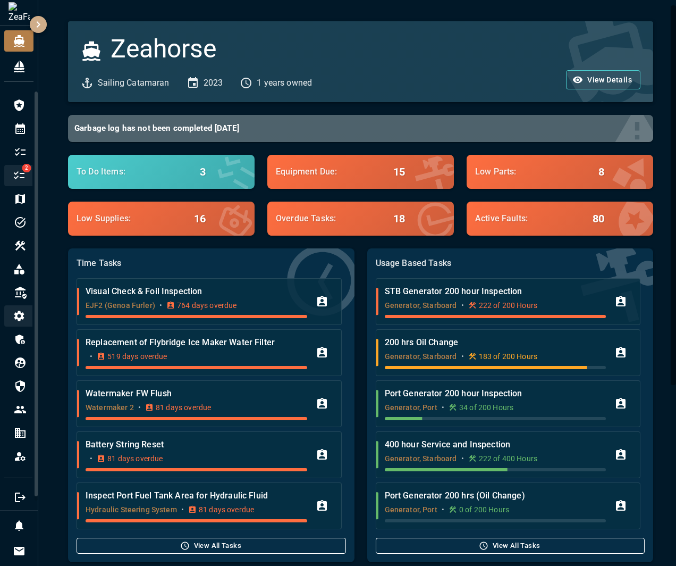
click at [43, 26] on icon "button" at bounding box center [38, 24] width 13 height 13
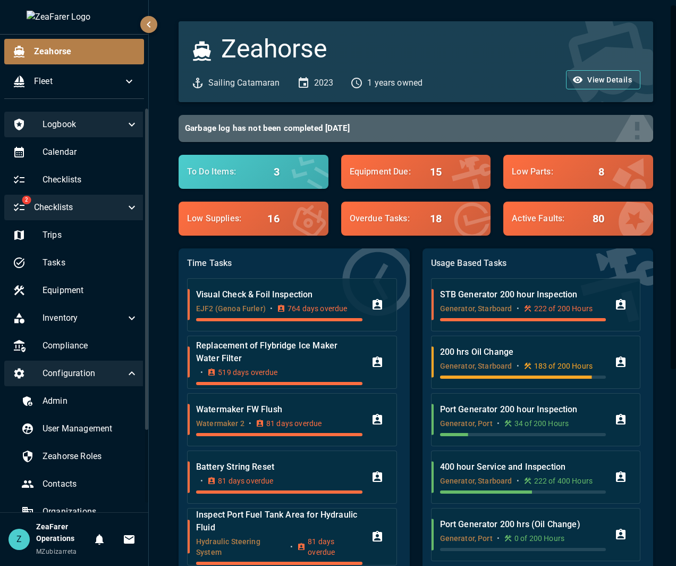
click at [125, 121] on icon at bounding box center [131, 124] width 13 height 13
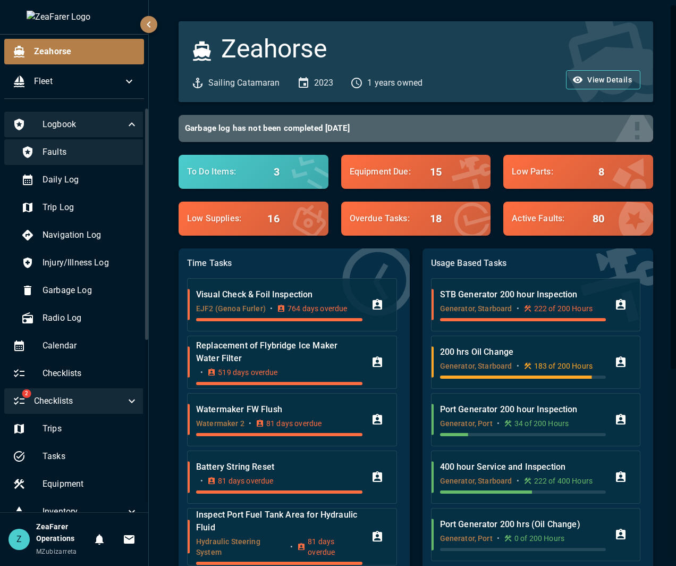
click at [80, 149] on span "Faults" at bounding box center [91, 152] width 96 height 13
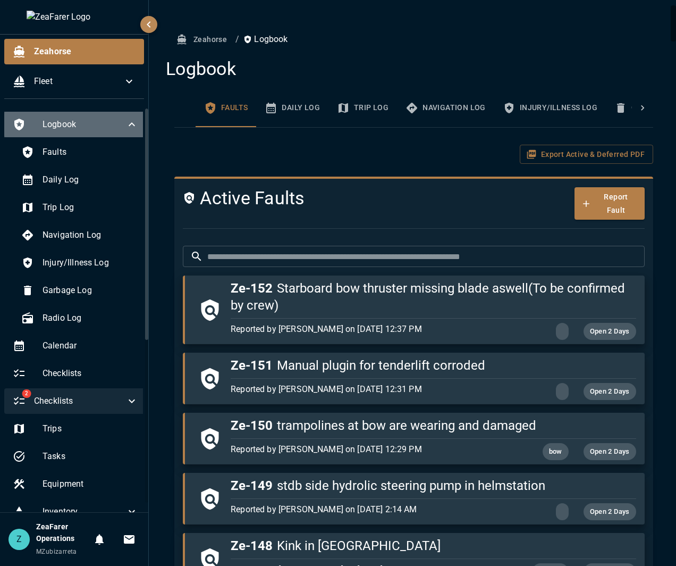
click at [115, 123] on span "Logbook" at bounding box center [84, 124] width 83 height 13
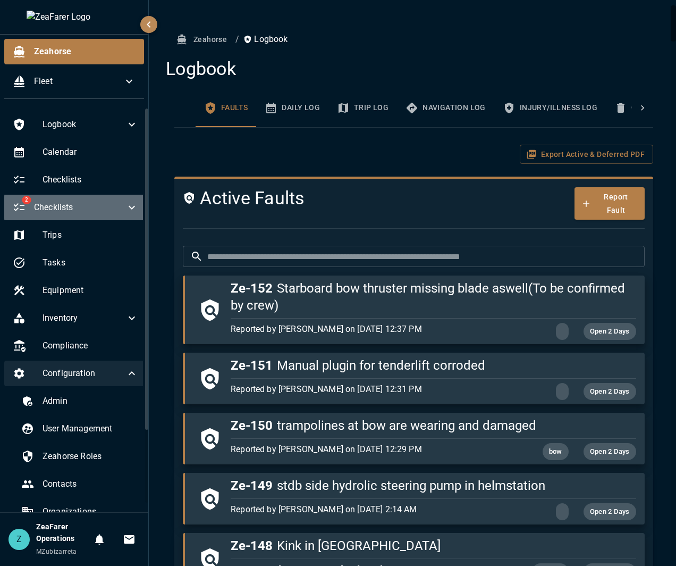
click at [95, 203] on span "Checklists" at bounding box center [79, 207] width 91 height 13
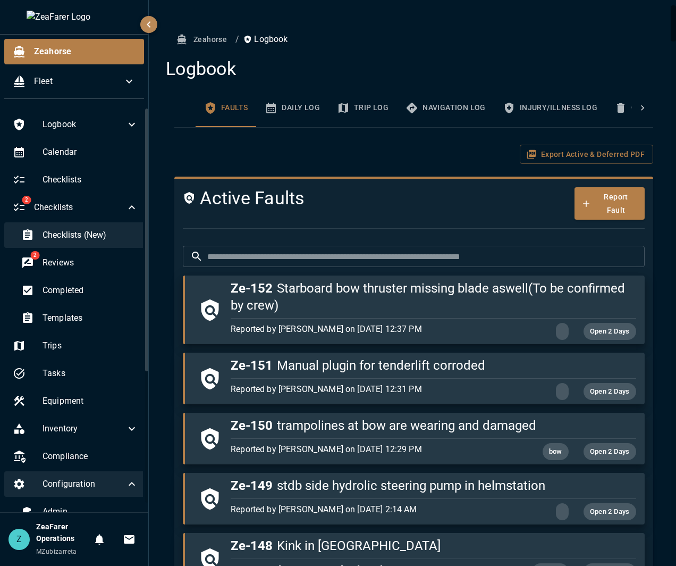
click at [80, 235] on span "Checklists (New)" at bounding box center [91, 235] width 96 height 13
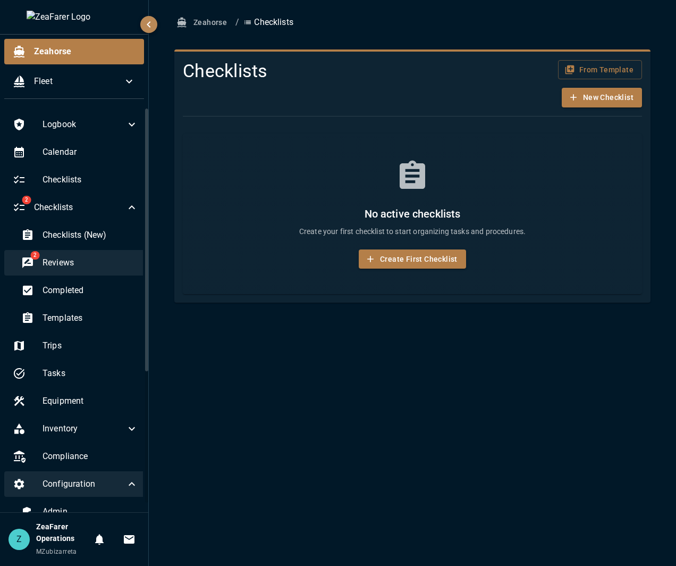
click at [77, 252] on div "2 Reviews" at bounding box center [80, 263] width 134 height 26
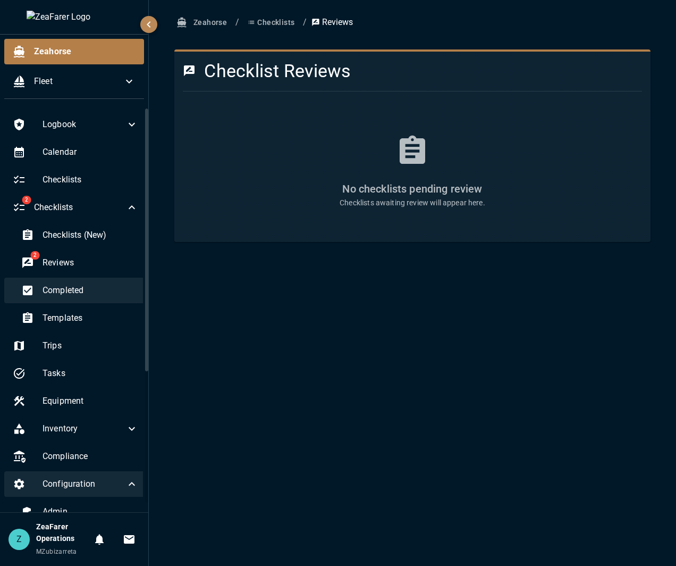
click at [69, 288] on span "Completed" at bounding box center [91, 290] width 96 height 13
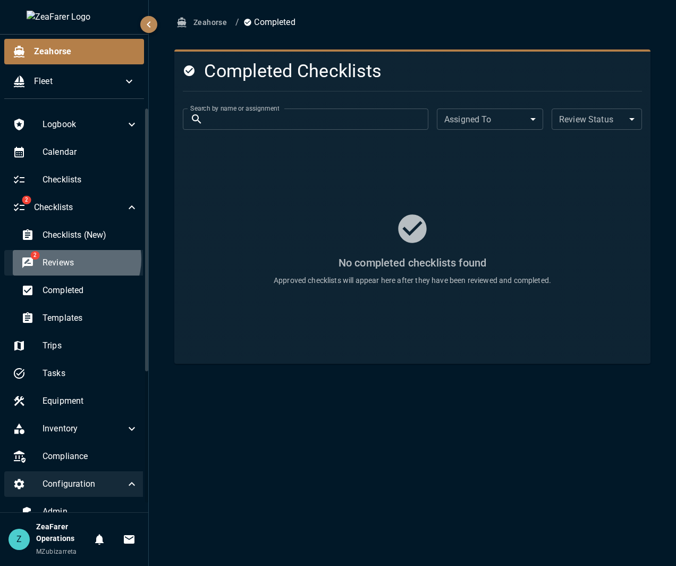
click at [74, 259] on span "Reviews" at bounding box center [91, 262] width 96 height 13
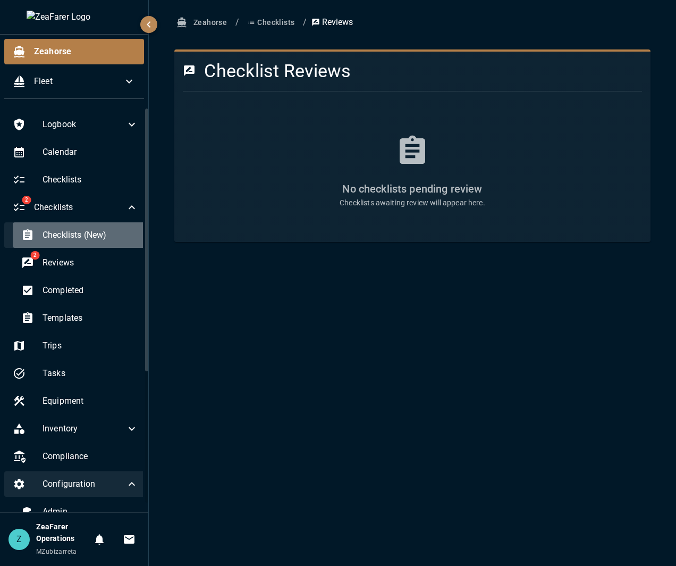
click at [87, 230] on span "Checklists (New)" at bounding box center [91, 235] width 96 height 13
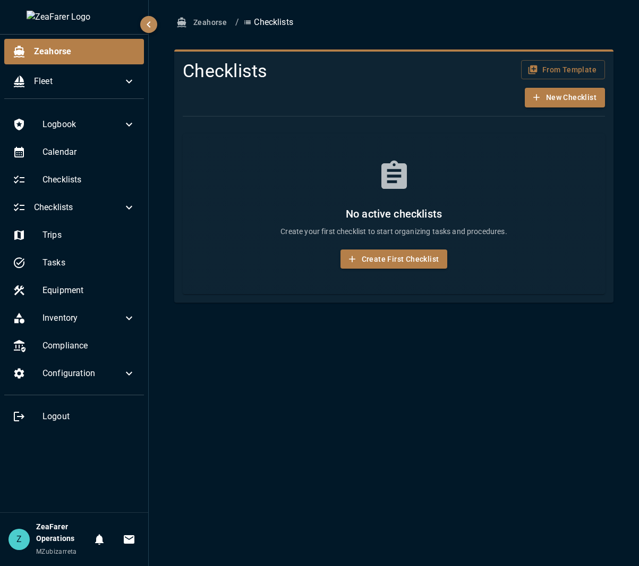
click at [234, 391] on div "Zeahorse / Checklists Checklists From Template New Checklist No active checklis…" at bounding box center [394, 283] width 491 height 566
click at [126, 375] on icon at bounding box center [129, 373] width 13 height 13
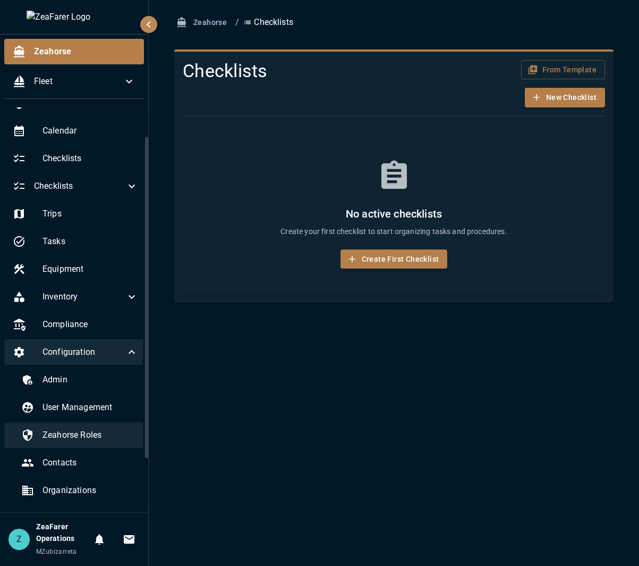
scroll to position [91, 0]
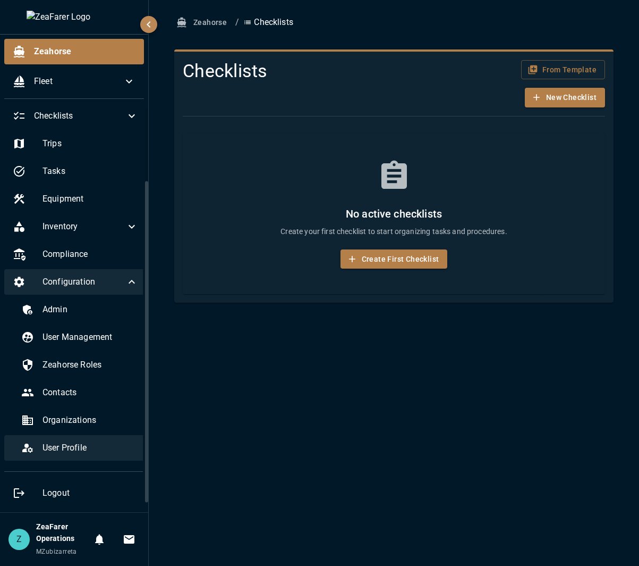
click at [86, 452] on span "User Profile" at bounding box center [91, 447] width 96 height 13
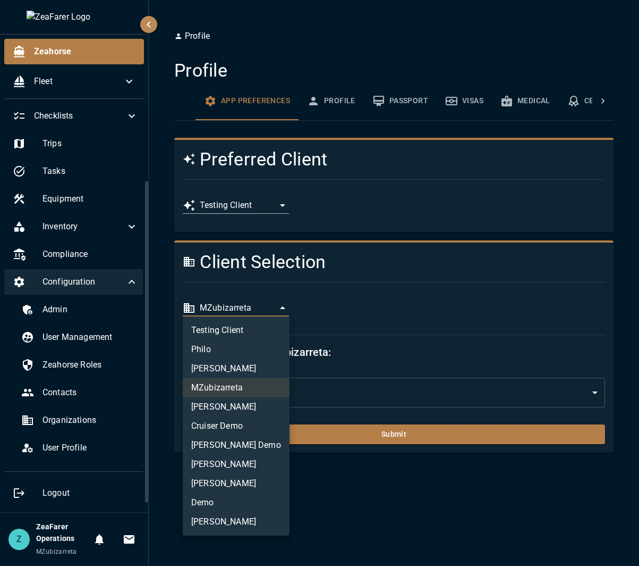
click at [256, 308] on body "**********" at bounding box center [319, 283] width 639 height 566
click at [251, 331] on li "Testing Client" at bounding box center [236, 330] width 107 height 19
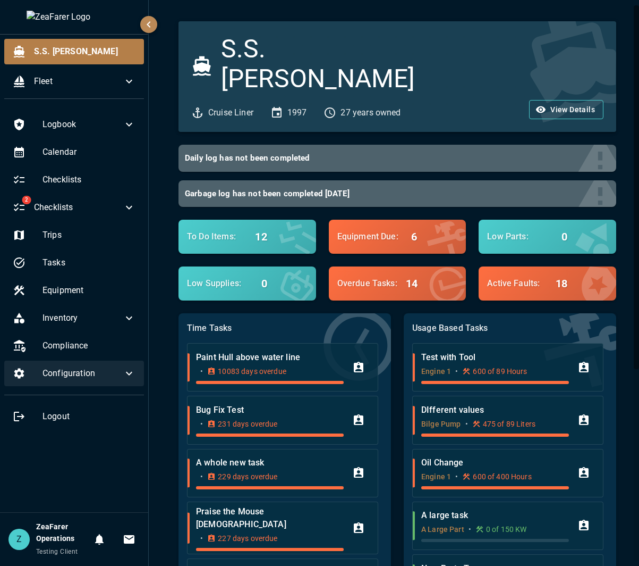
click at [104, 377] on span "Configuration" at bounding box center [83, 373] width 80 height 13
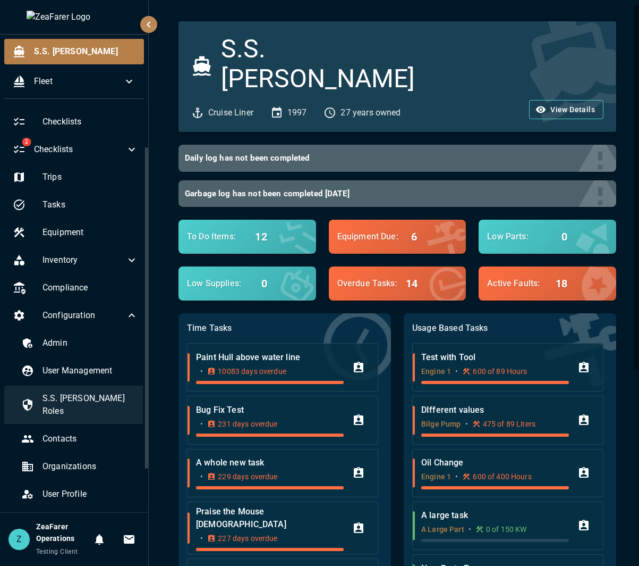
scroll to position [91, 0]
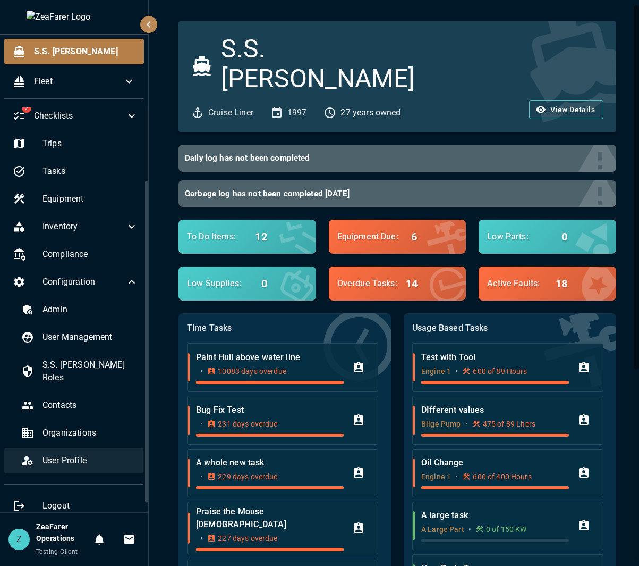
drag, startPoint x: 86, startPoint y: 442, endPoint x: 95, endPoint y: 443, distance: 9.6
click at [86, 454] on span "User Profile" at bounding box center [91, 460] width 96 height 13
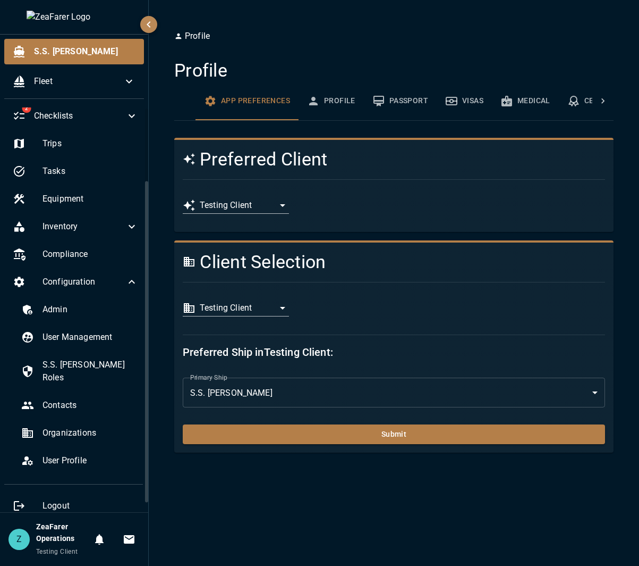
click at [278, 307] on body "**********" at bounding box center [319, 283] width 639 height 566
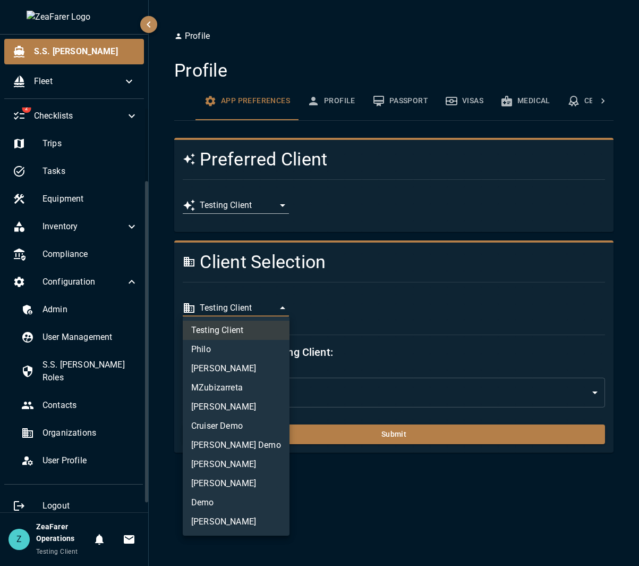
click at [237, 385] on li "MZubizarreta" at bounding box center [236, 387] width 107 height 19
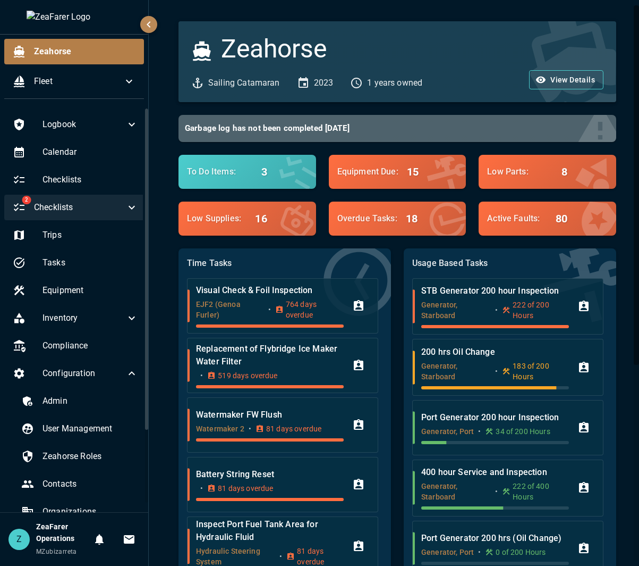
click at [125, 209] on icon at bounding box center [131, 207] width 13 height 13
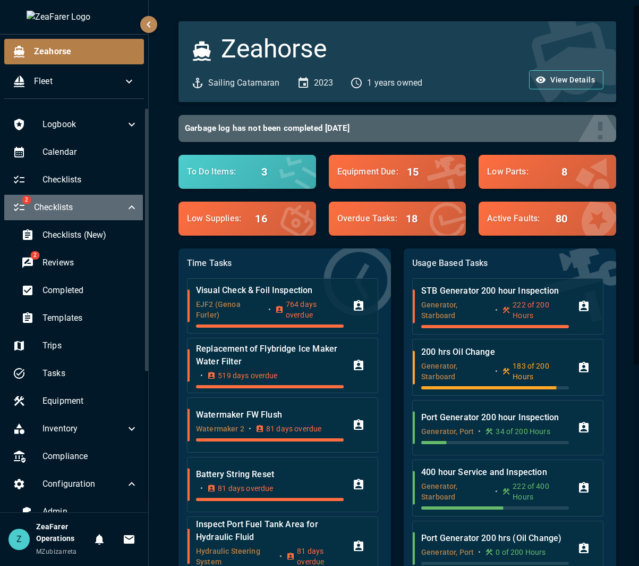
click at [125, 209] on icon at bounding box center [131, 207] width 13 height 13
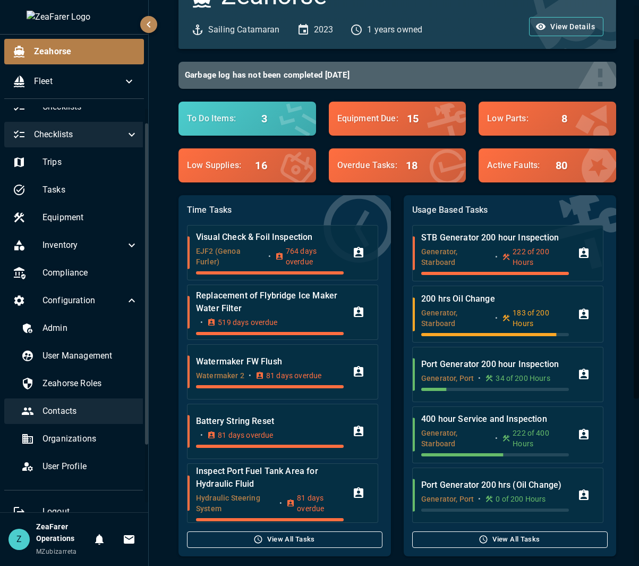
scroll to position [91, 0]
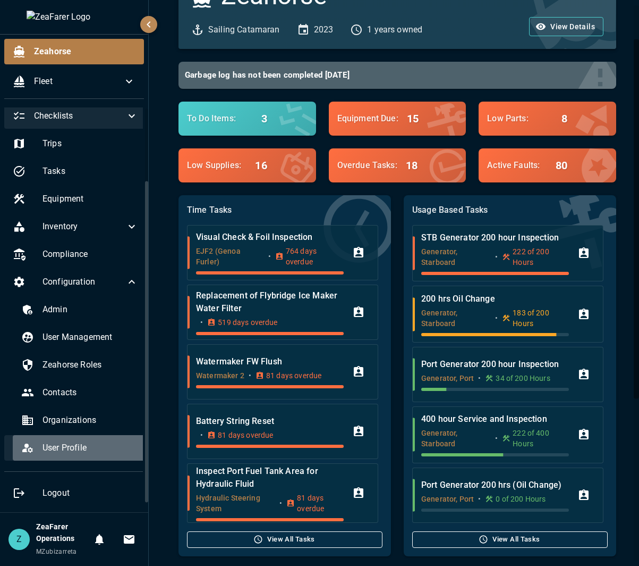
click at [90, 452] on span "User Profile" at bounding box center [91, 447] width 96 height 13
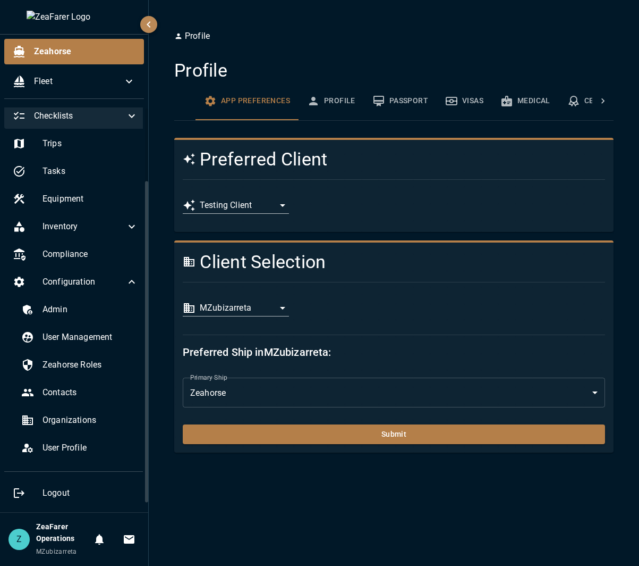
click at [251, 307] on body "**********" at bounding box center [319, 283] width 639 height 566
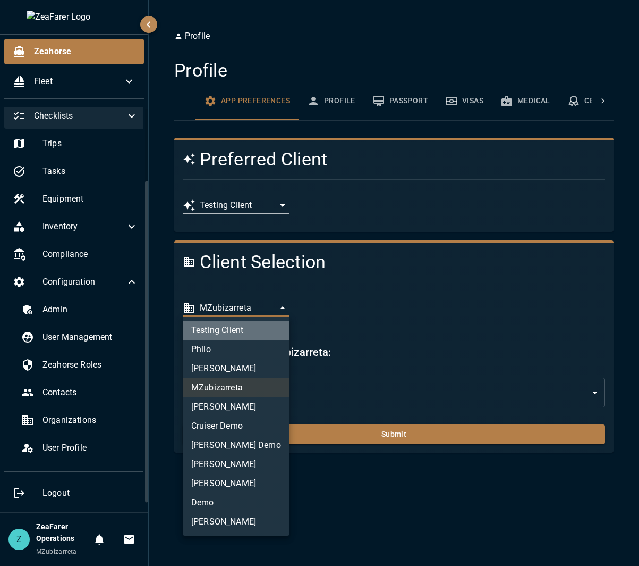
click at [232, 327] on li "Testing Client" at bounding box center [236, 330] width 107 height 19
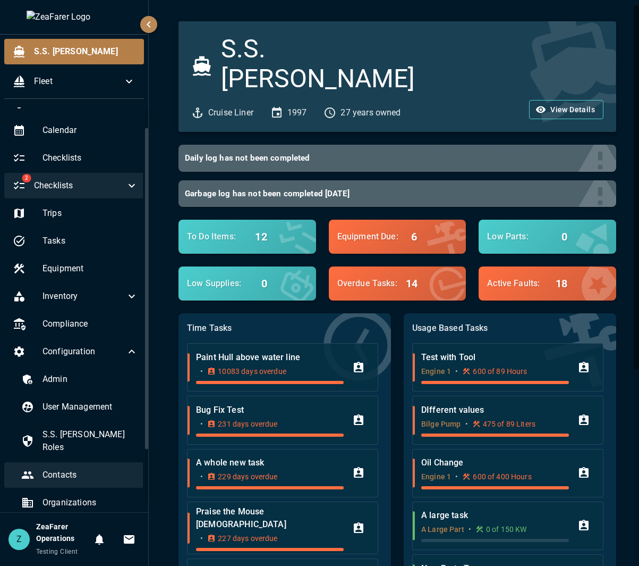
scroll to position [91, 0]
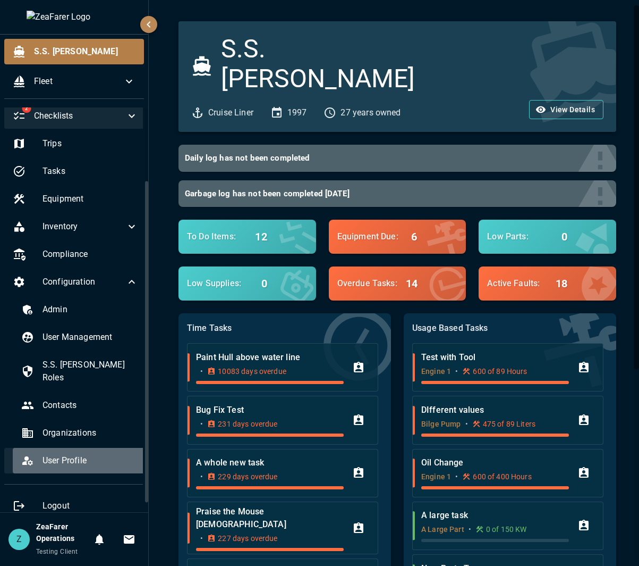
click at [90, 454] on span "User Profile" at bounding box center [91, 460] width 96 height 13
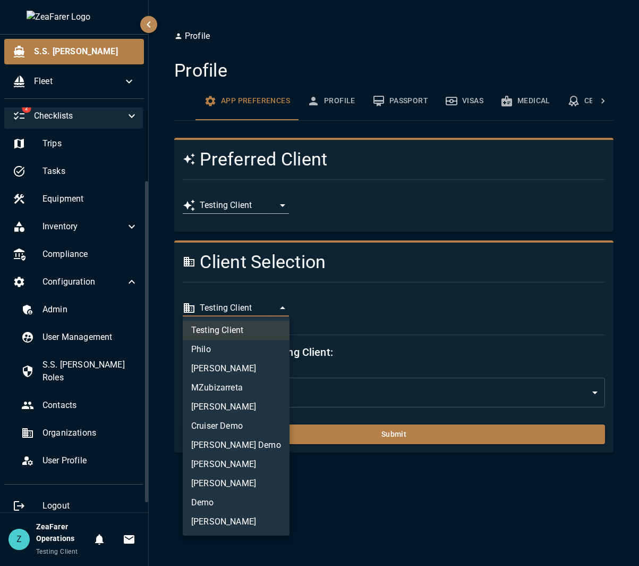
click at [283, 307] on body "**********" at bounding box center [319, 283] width 639 height 566
click at [250, 384] on li "MZubizarreta" at bounding box center [236, 387] width 107 height 19
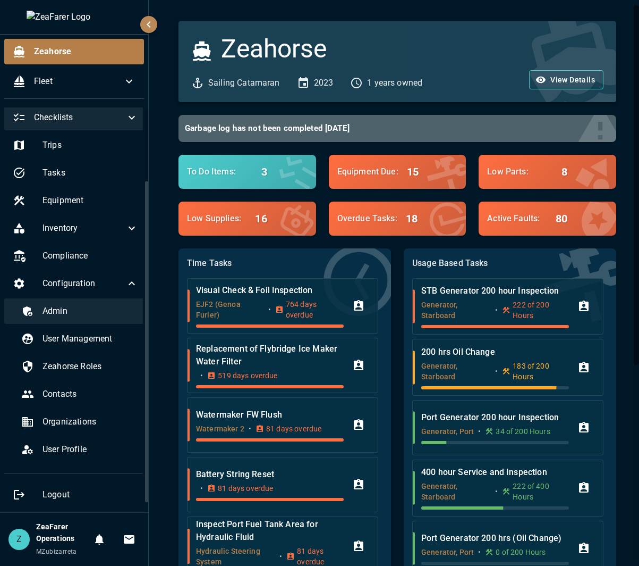
scroll to position [91, 0]
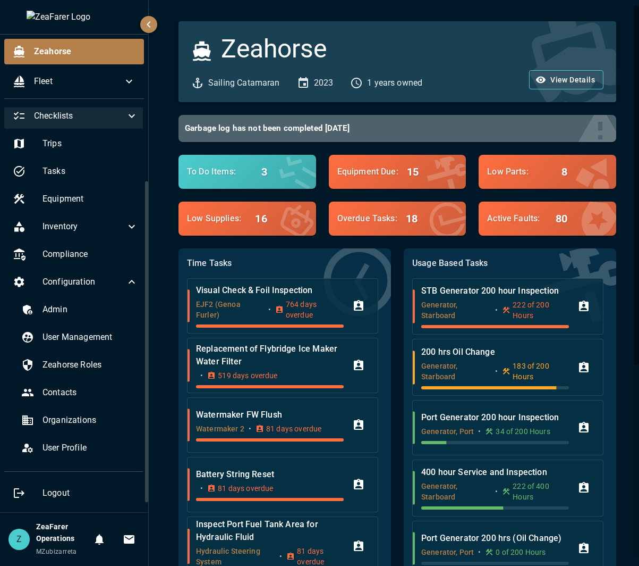
drag, startPoint x: 117, startPoint y: 450, endPoint x: 141, endPoint y: 446, distance: 24.2
click at [117, 450] on span "User Profile" at bounding box center [91, 447] width 96 height 13
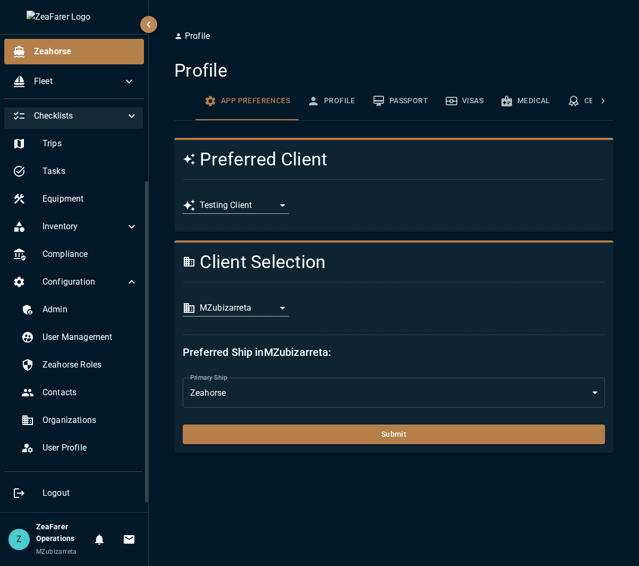
click at [276, 312] on body "**********" at bounding box center [319, 283] width 639 height 566
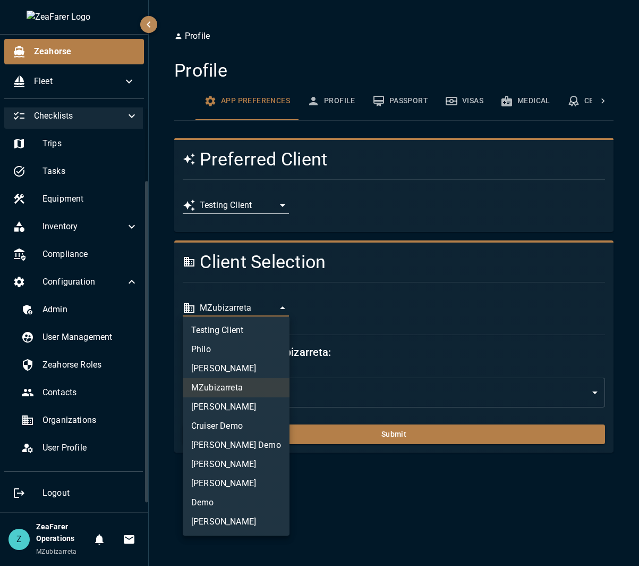
click at [243, 331] on li "Testing Client" at bounding box center [236, 330] width 107 height 19
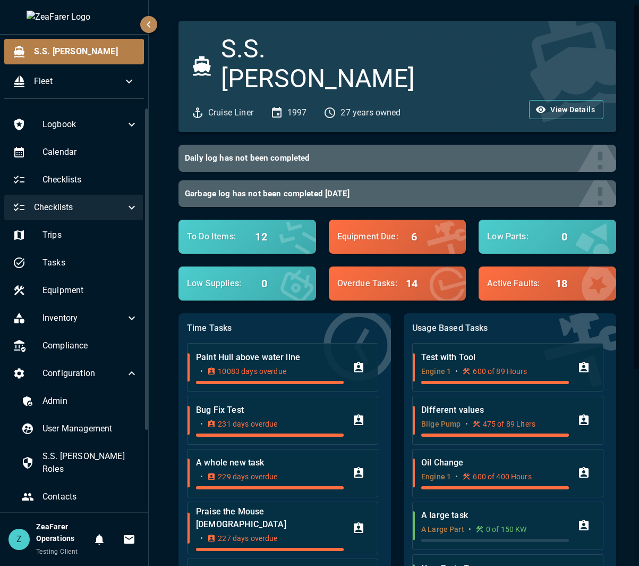
click at [112, 200] on div "Checklists" at bounding box center [75, 208] width 142 height 26
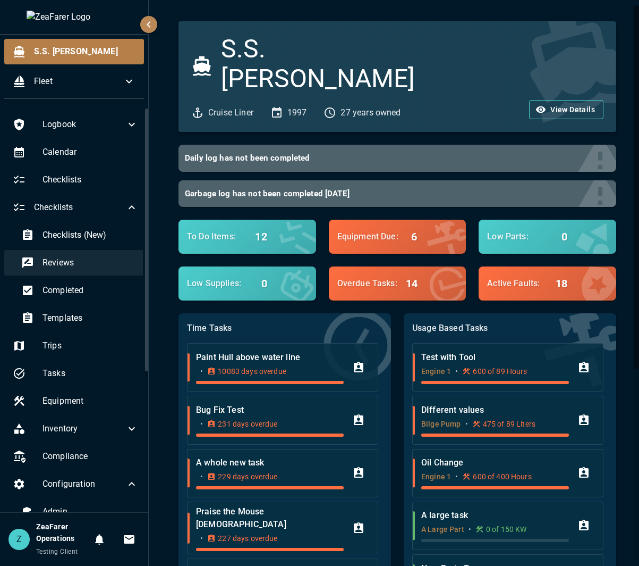
click at [80, 268] on span "Reviews" at bounding box center [91, 262] width 96 height 13
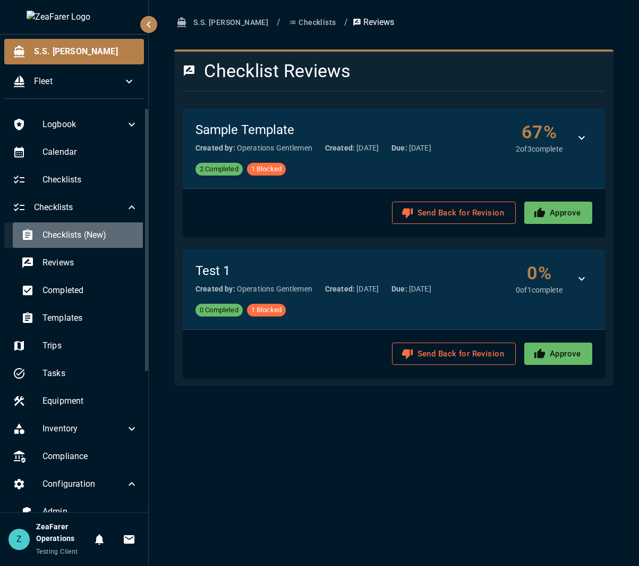
click at [91, 231] on span "Checklists (New)" at bounding box center [91, 235] width 96 height 13
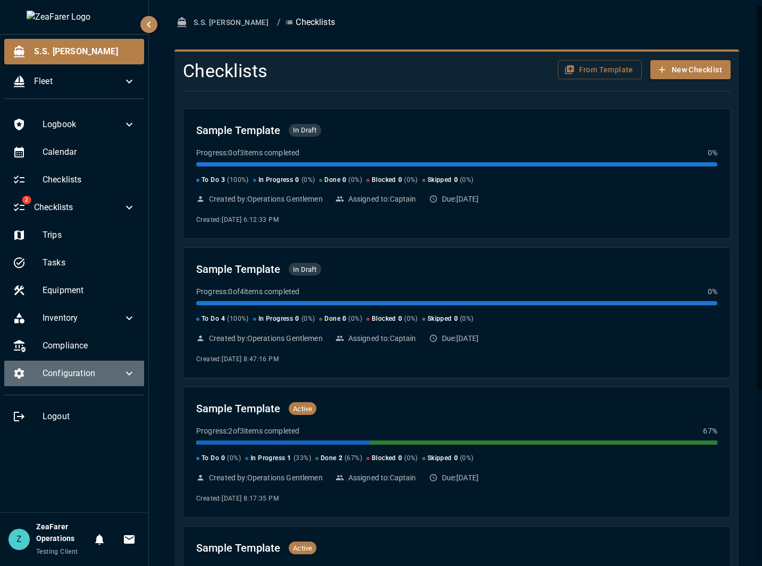
click at [128, 373] on icon at bounding box center [129, 374] width 6 height 4
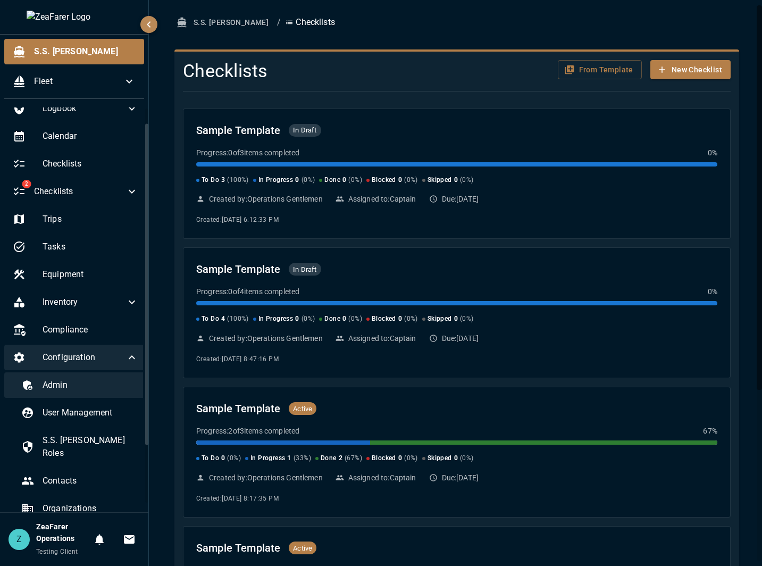
scroll to position [53, 0]
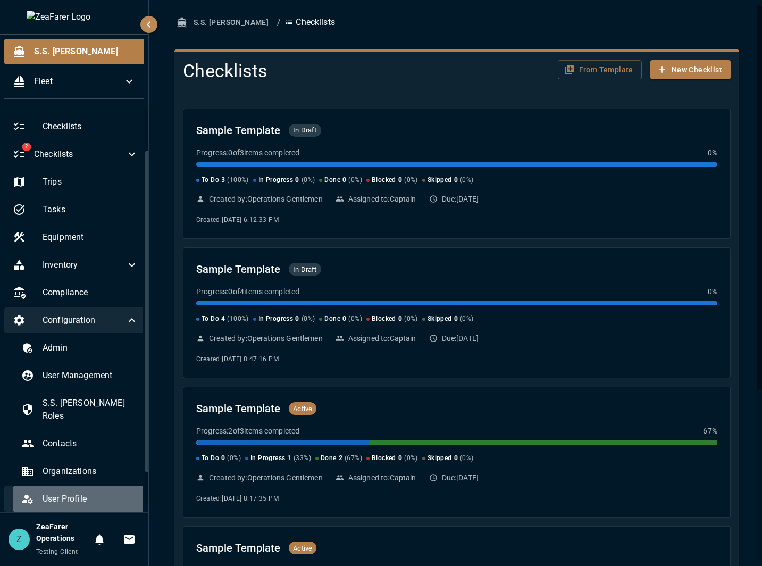
click at [82, 492] on span "User Profile" at bounding box center [91, 498] width 96 height 13
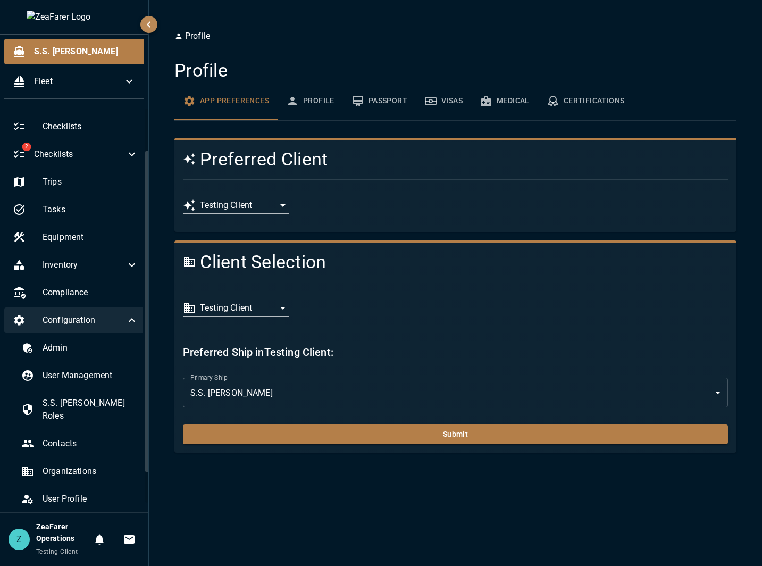
click at [264, 307] on body "**********" at bounding box center [381, 283] width 762 height 566
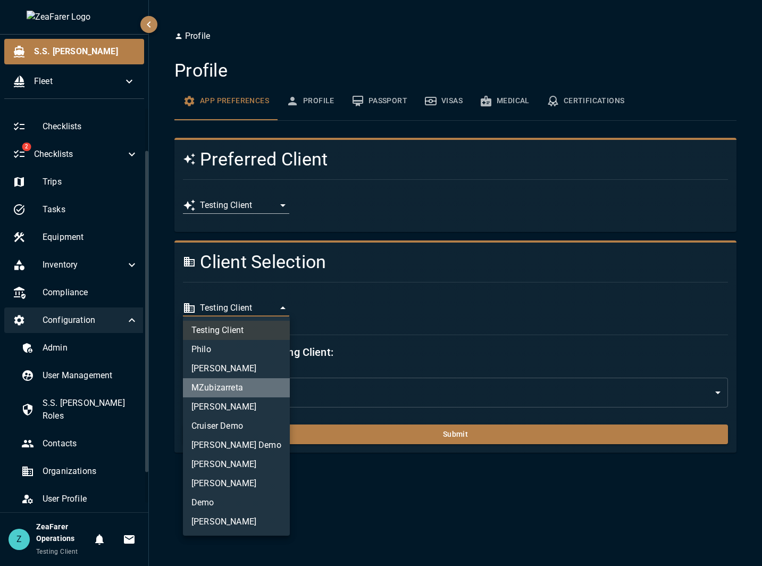
click at [233, 391] on li "MZubizarreta" at bounding box center [236, 387] width 107 height 19
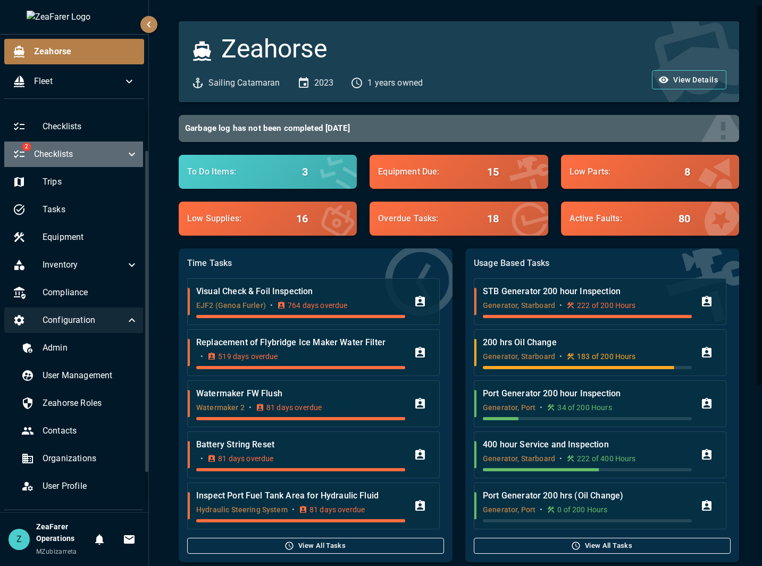
click at [129, 156] on icon at bounding box center [132, 155] width 6 height 4
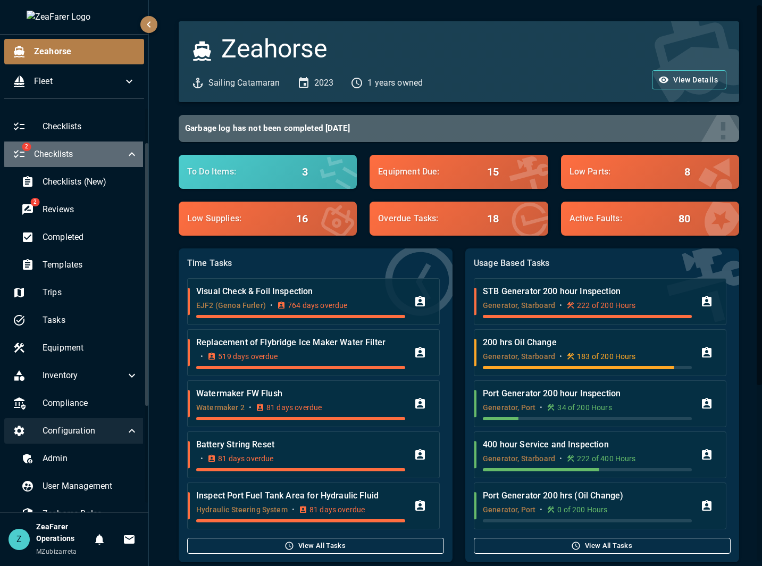
click at [125, 156] on icon at bounding box center [131, 154] width 13 height 13
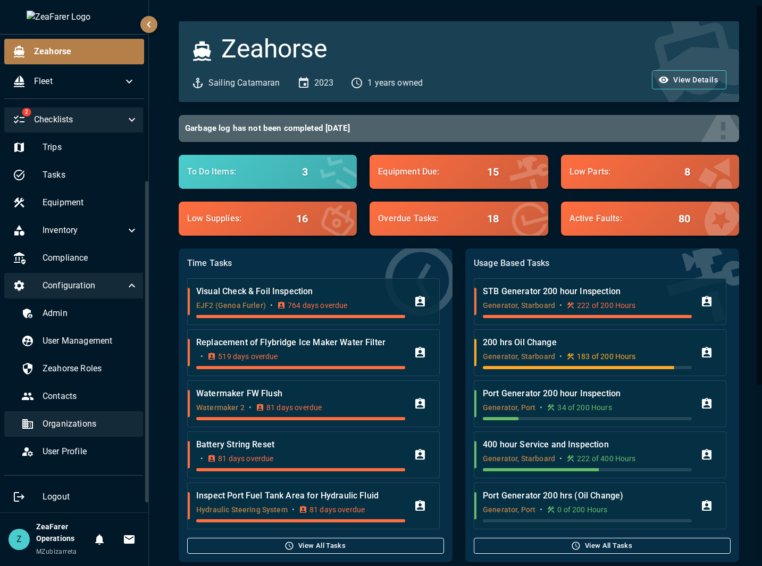
scroll to position [91, 0]
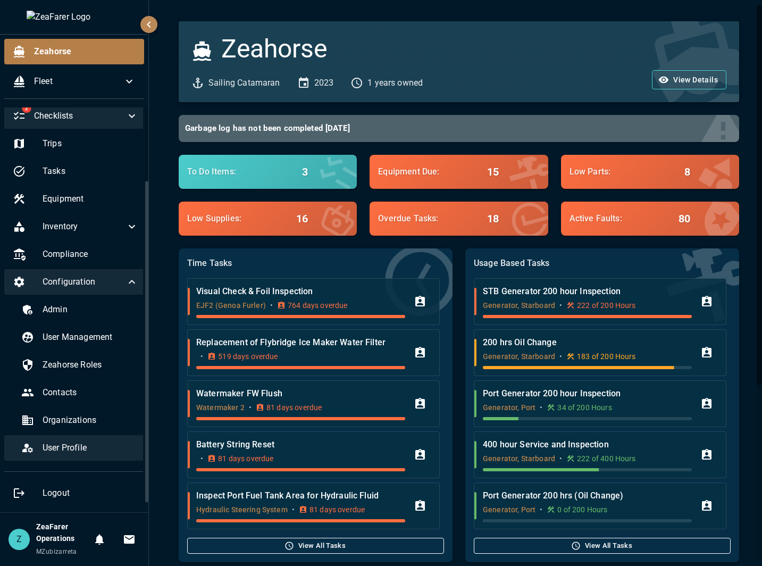
click at [88, 452] on span "User Profile" at bounding box center [91, 447] width 96 height 13
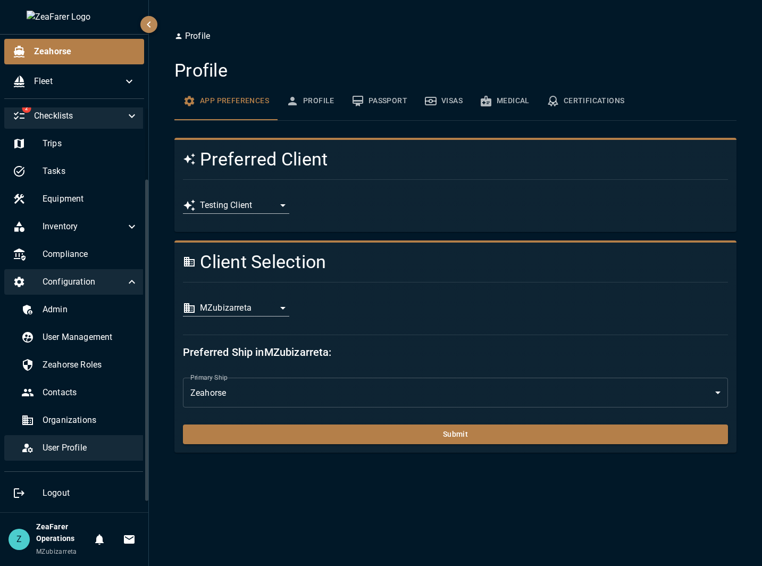
scroll to position [38, 0]
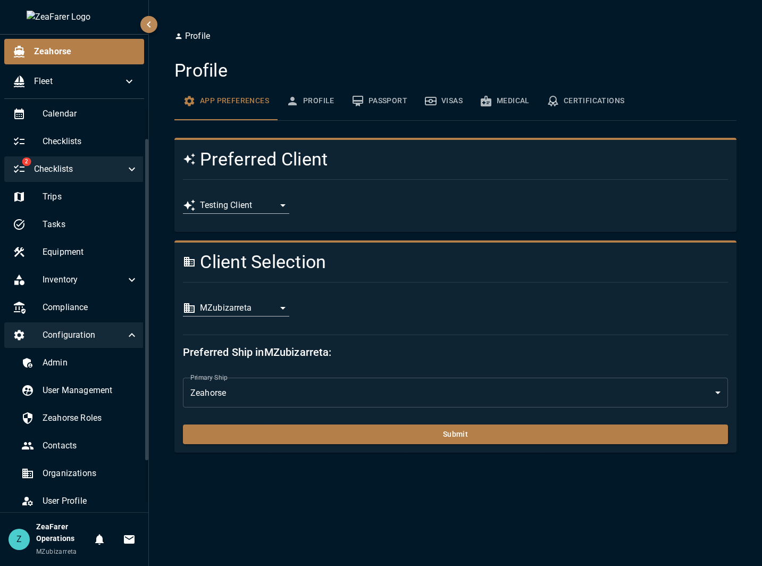
click at [130, 333] on icon at bounding box center [131, 335] width 13 height 13
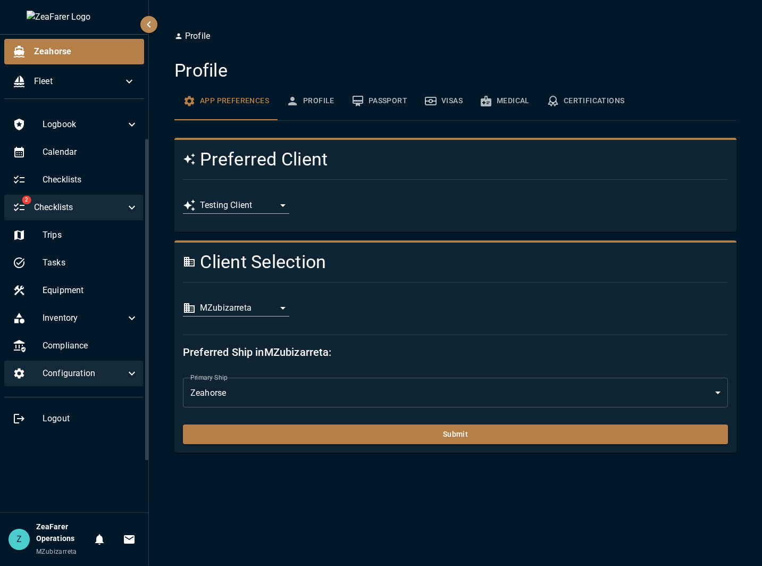
scroll to position [0, 0]
click at [350, 315] on div "**********" at bounding box center [450, 308] width 553 height 35
click at [297, 391] on body "**********" at bounding box center [381, 283] width 762 height 566
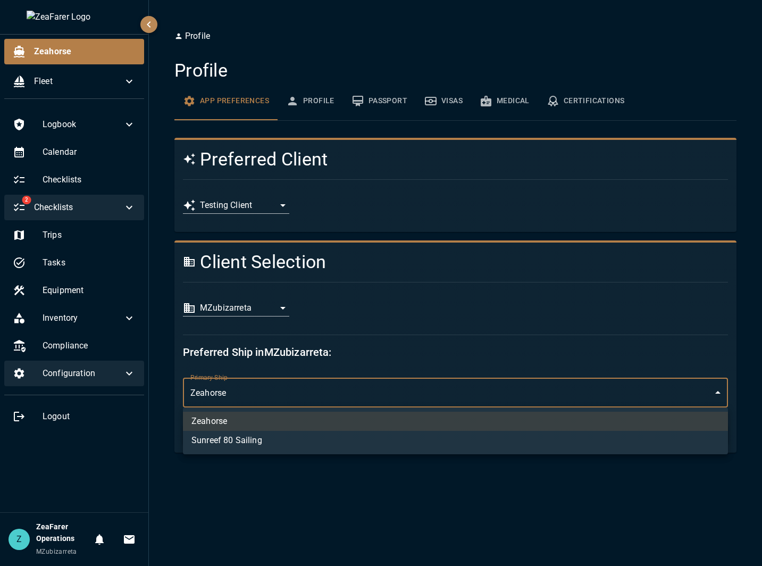
click at [367, 350] on div at bounding box center [381, 283] width 762 height 566
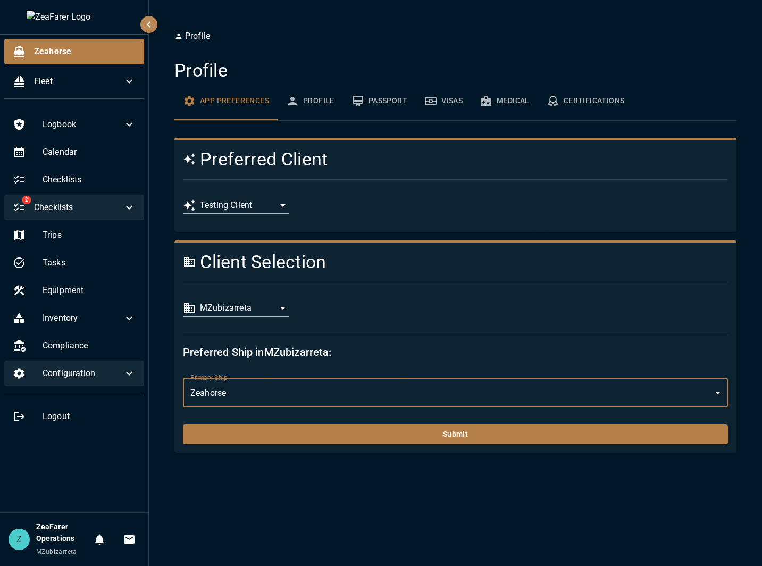
click at [256, 312] on body "**********" at bounding box center [381, 283] width 762 height 566
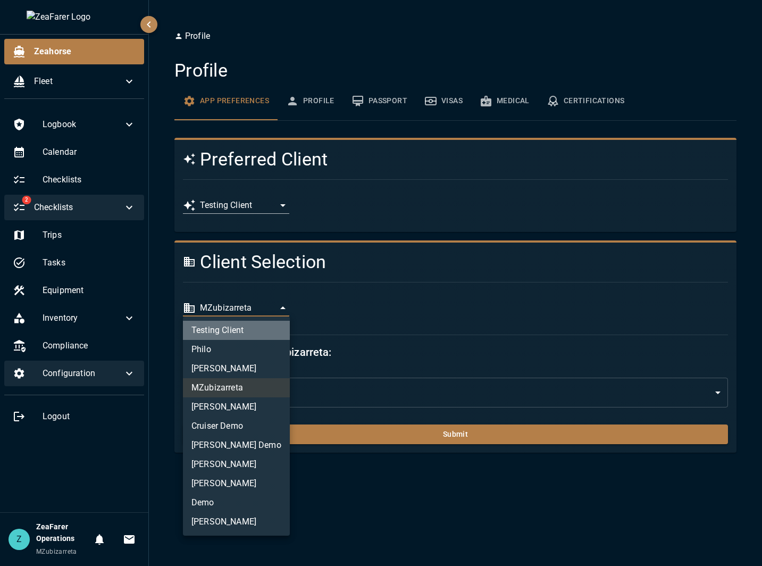
click at [243, 331] on li "Testing Client" at bounding box center [236, 330] width 107 height 19
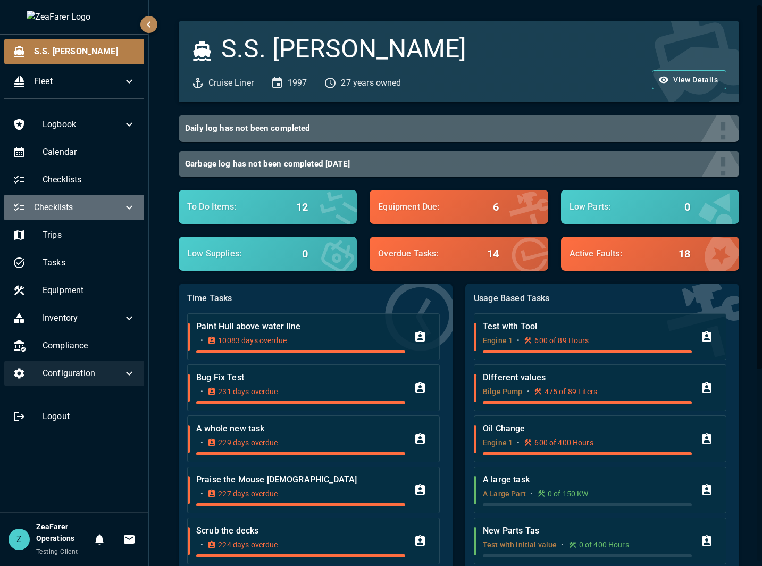
click at [82, 205] on span "Checklists" at bounding box center [78, 207] width 89 height 13
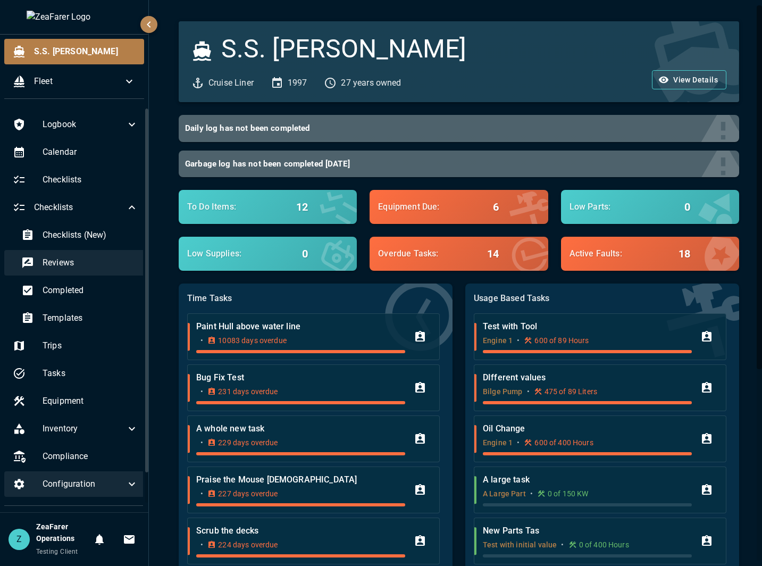
click at [64, 267] on span "Reviews" at bounding box center [91, 262] width 96 height 13
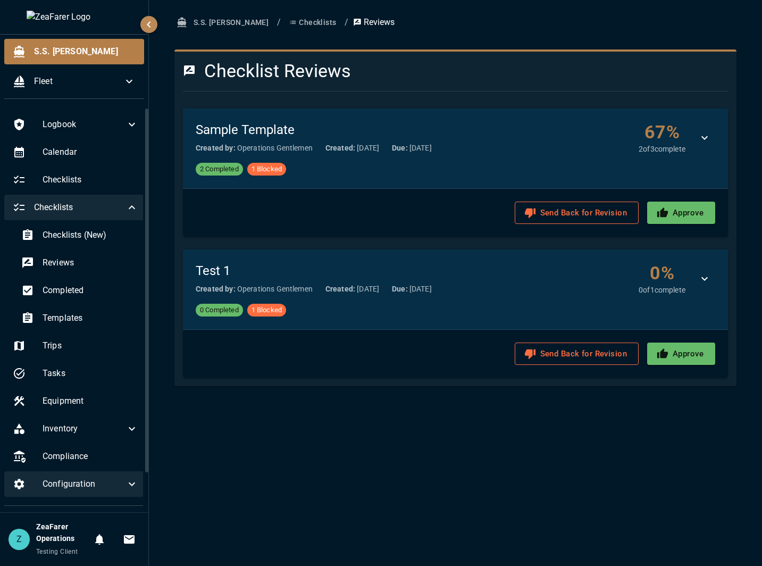
click at [115, 207] on span "Checklists" at bounding box center [79, 207] width 91 height 13
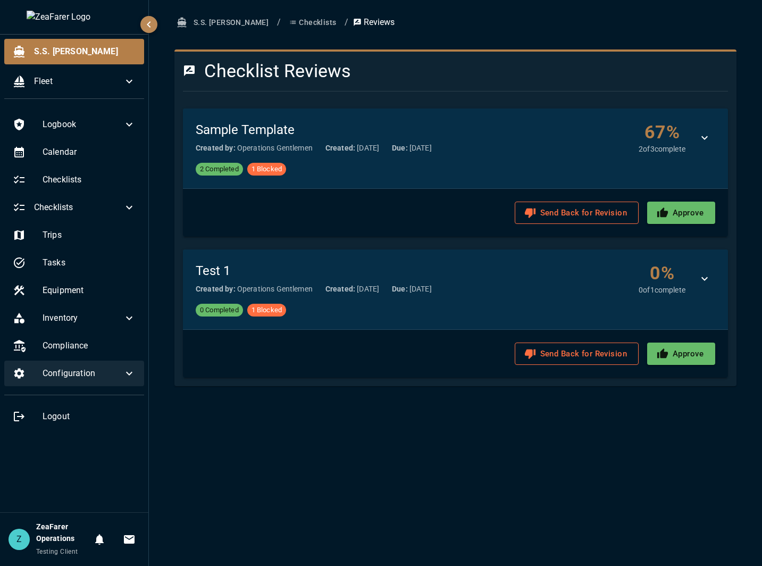
click at [151, 22] on icon "button" at bounding box center [148, 24] width 13 height 13
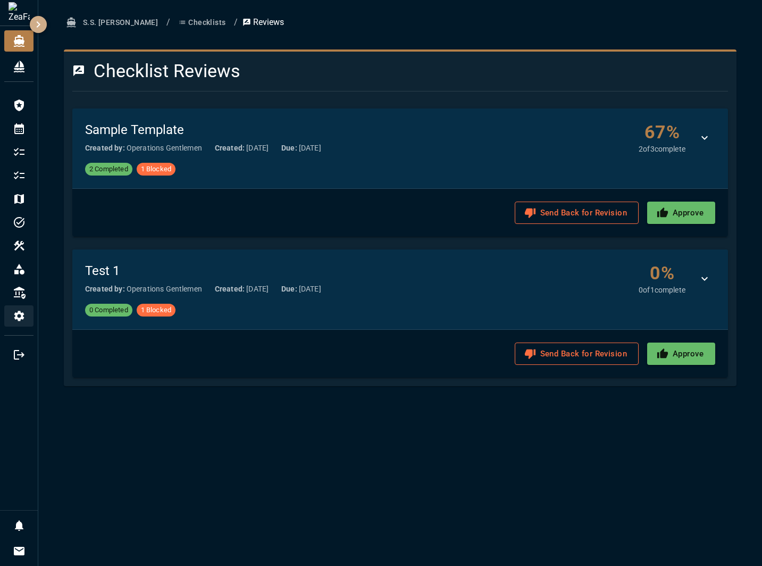
click at [39, 21] on icon "button" at bounding box center [38, 24] width 13 height 13
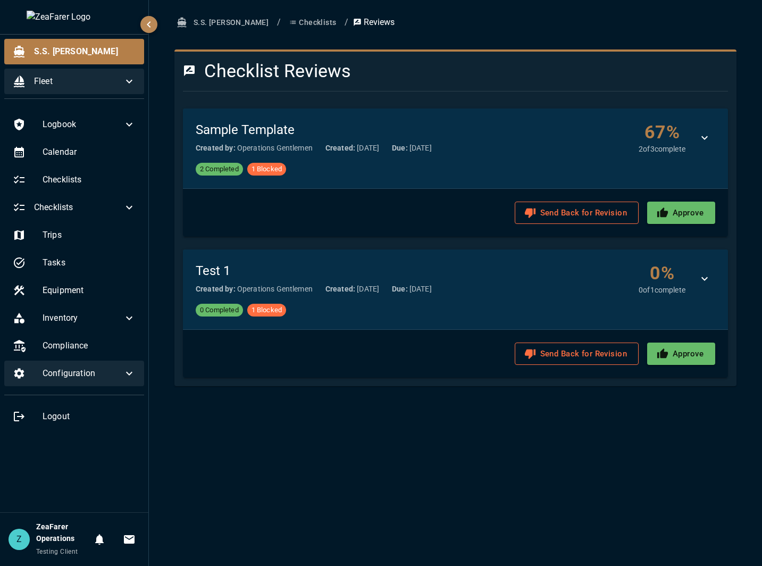
click at [97, 76] on span "Fleet" at bounding box center [78, 81] width 89 height 13
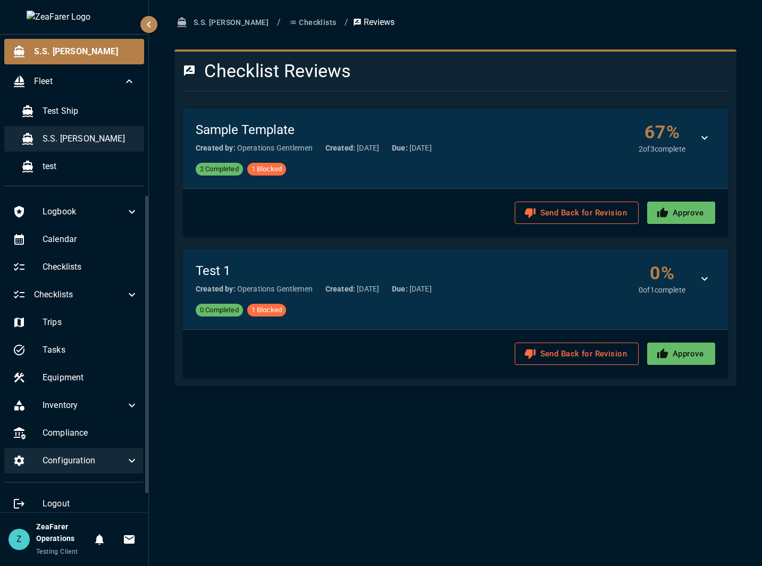
click at [87, 133] on span "S.S. [PERSON_NAME]" at bounding box center [89, 138] width 93 height 13
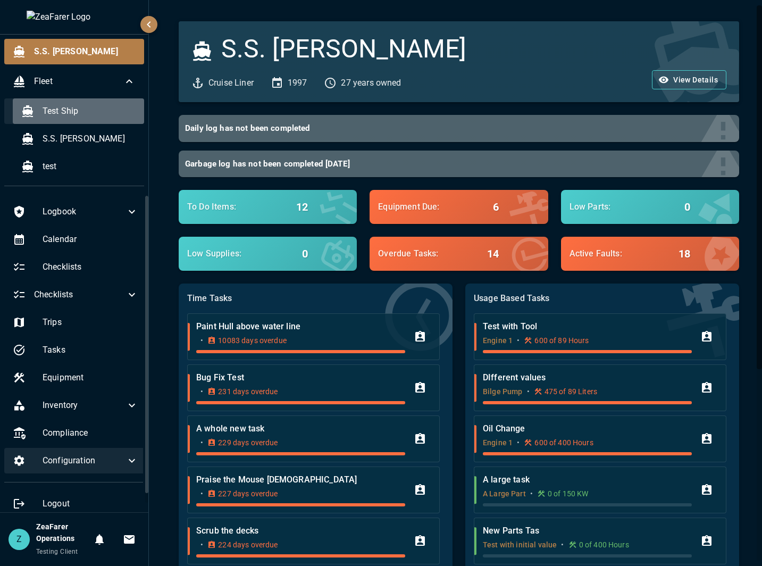
click at [91, 111] on span "Test Ship" at bounding box center [89, 111] width 93 height 13
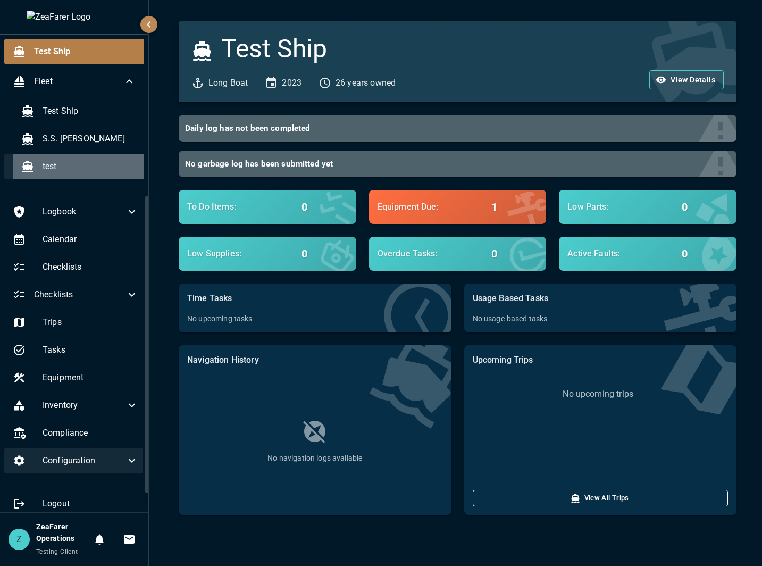
click at [86, 170] on span "test" at bounding box center [89, 166] width 93 height 13
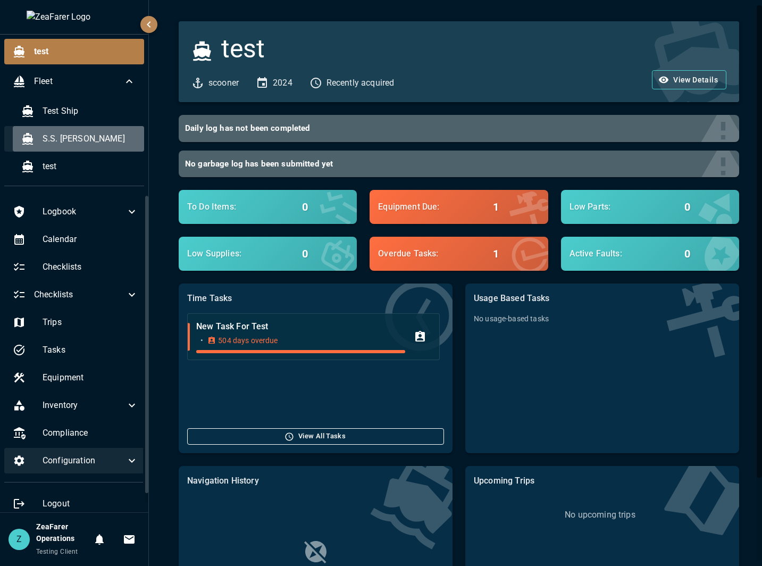
click at [99, 138] on span "S.S. [PERSON_NAME]" at bounding box center [89, 138] width 93 height 13
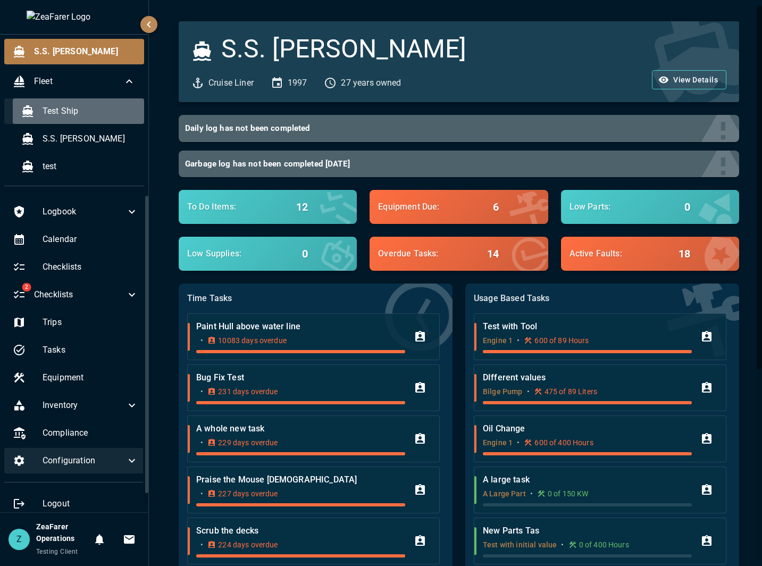
click at [89, 118] on div "Test Ship" at bounding box center [78, 111] width 131 height 26
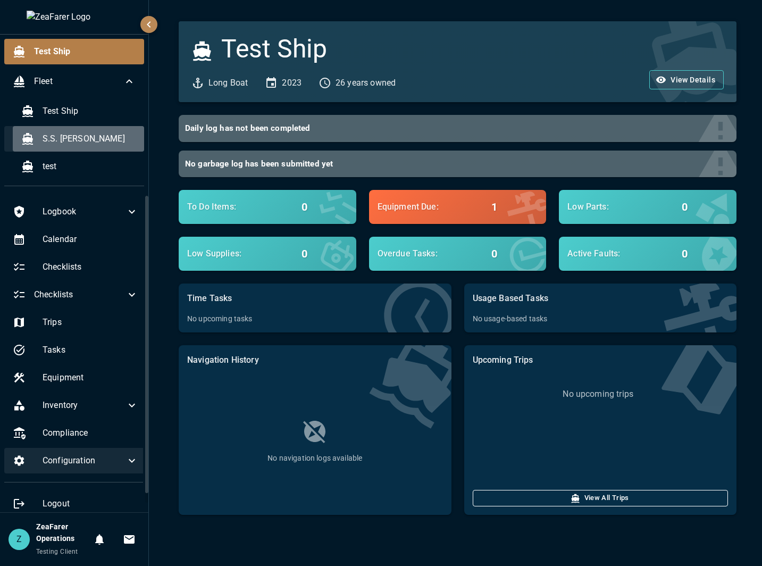
click at [75, 134] on span "S.S. [PERSON_NAME]" at bounding box center [89, 138] width 93 height 13
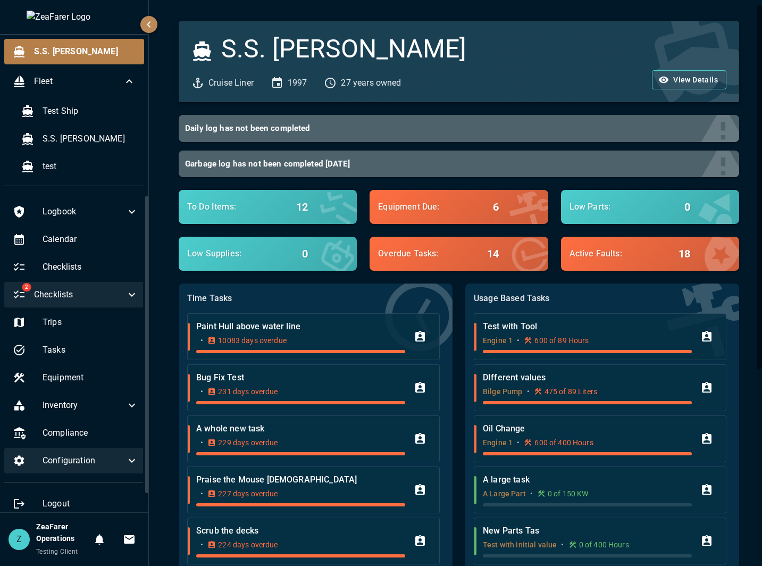
click at [123, 285] on div "2 Checklists" at bounding box center [75, 295] width 142 height 26
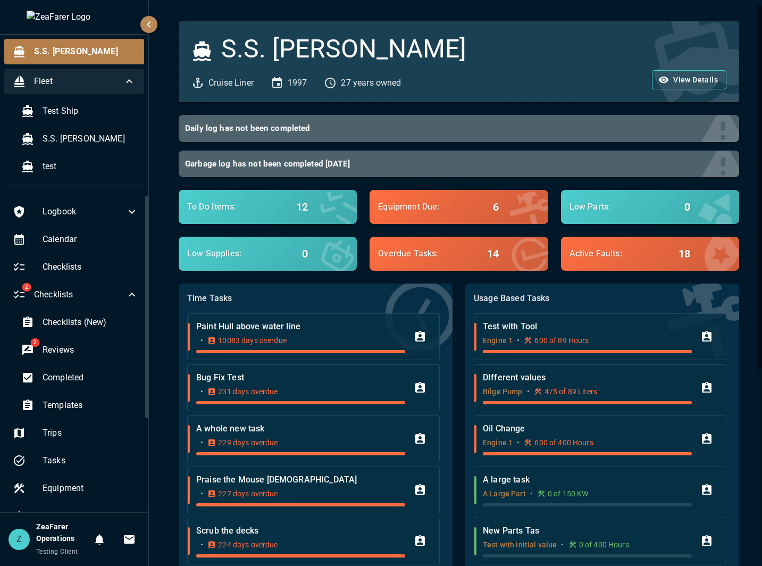
click at [127, 75] on icon at bounding box center [129, 81] width 13 height 13
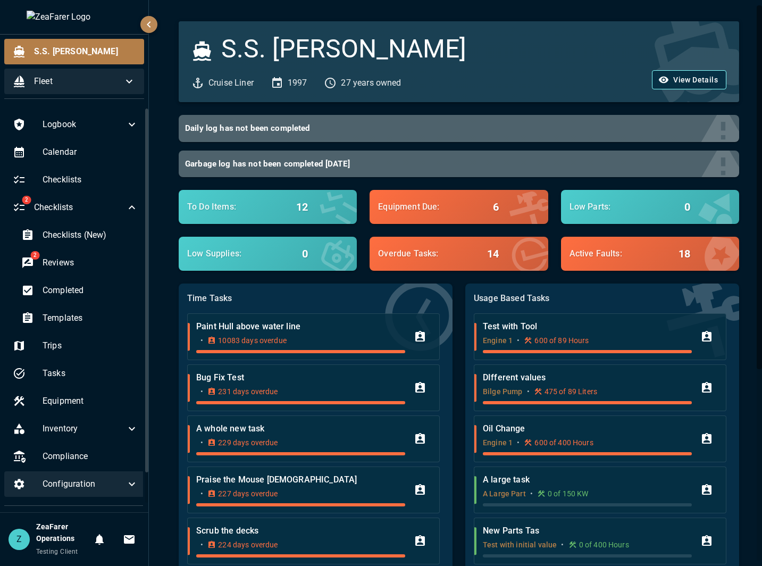
click at [672, 85] on button "View Details" at bounding box center [689, 80] width 74 height 20
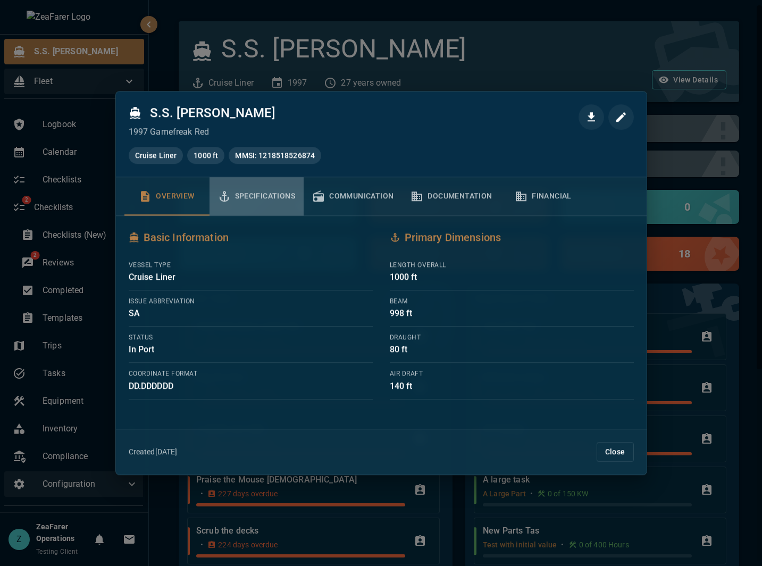
click at [249, 191] on button "Specifications" at bounding box center [256, 196] width 95 height 38
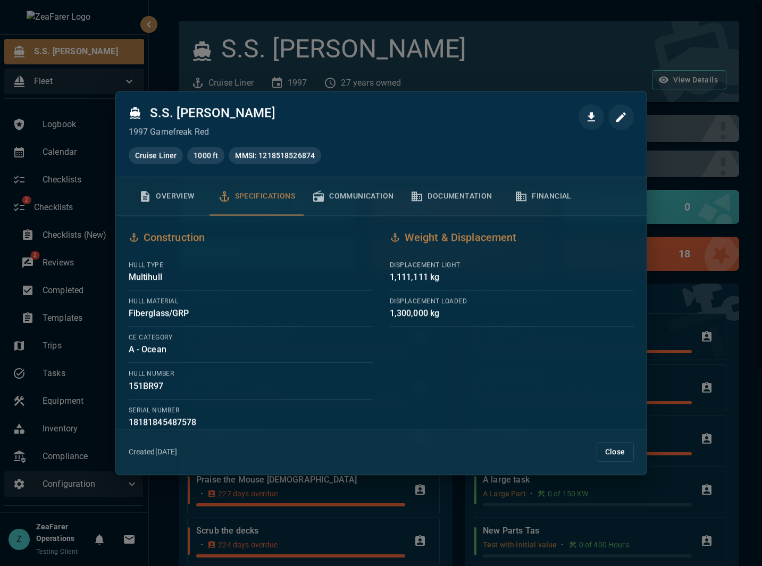
click at [383, 181] on button "Communication" at bounding box center [353, 196] width 98 height 38
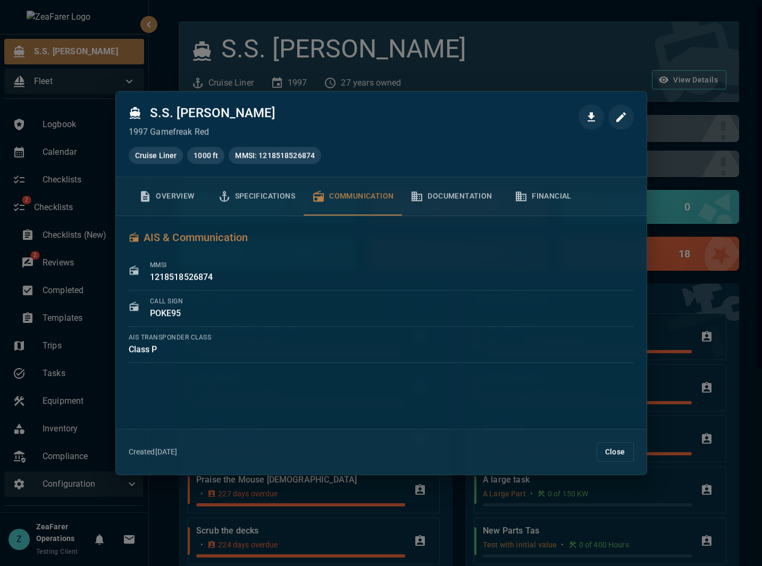
drag, startPoint x: 460, startPoint y: 196, endPoint x: 473, endPoint y: 197, distance: 12.9
click at [461, 196] on button "Documentation" at bounding box center [451, 196] width 98 height 38
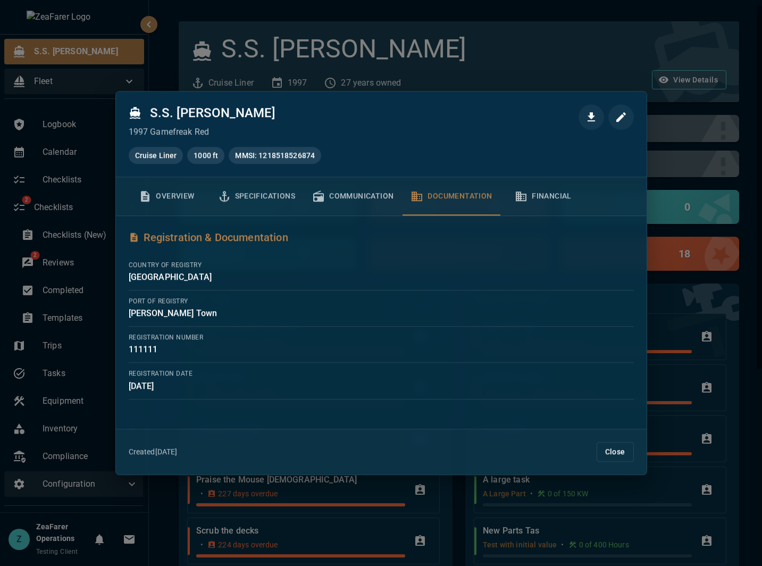
click at [561, 199] on button "Financial" at bounding box center [543, 196] width 85 height 38
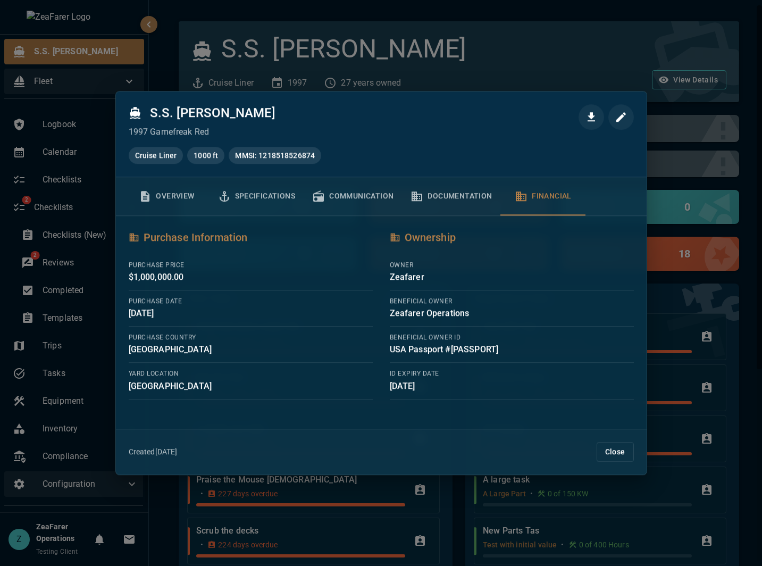
click at [576, 65] on div at bounding box center [381, 283] width 762 height 566
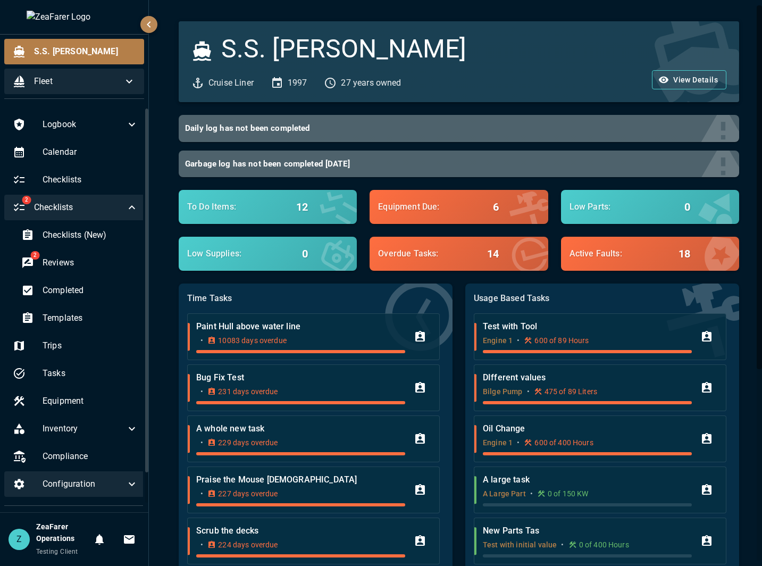
click at [130, 200] on div "2 Checklists" at bounding box center [75, 208] width 142 height 26
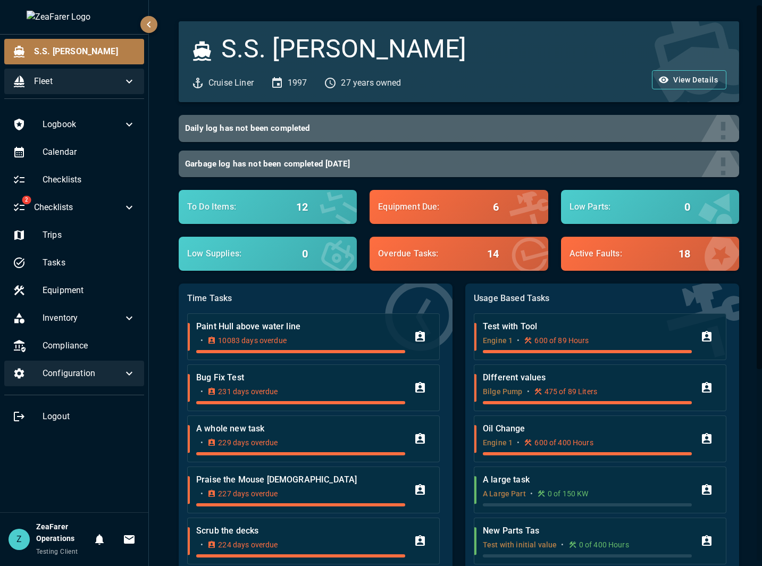
click at [163, 255] on div "S.S. Anne Cruise Liner 1997 27 years owned View Details Daily log has not been …" at bounding box center [457, 427] width 590 height 812
click at [157, 355] on div "S.S. Anne Cruise Liner 1997 27 years owned View Details Daily log has not been …" at bounding box center [457, 431] width 616 height 863
click at [125, 200] on div "2 Checklists" at bounding box center [74, 208] width 140 height 26
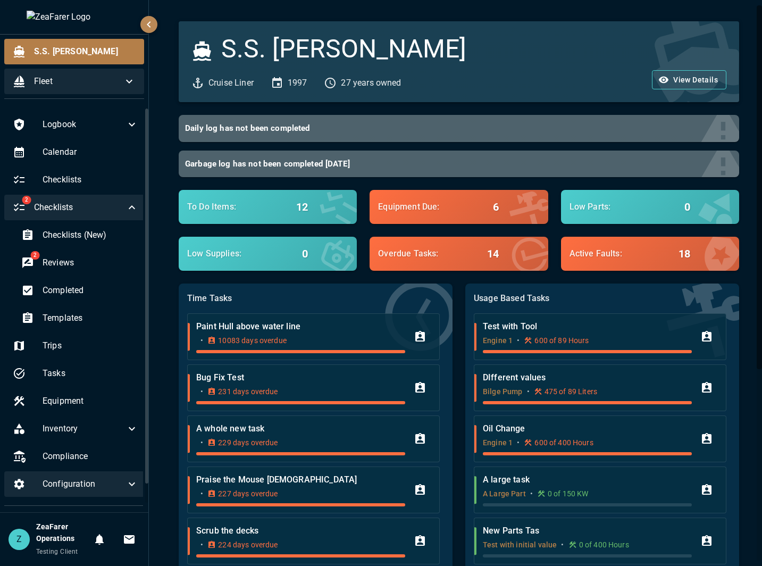
click at [125, 200] on div "2 Checklists" at bounding box center [75, 208] width 142 height 26
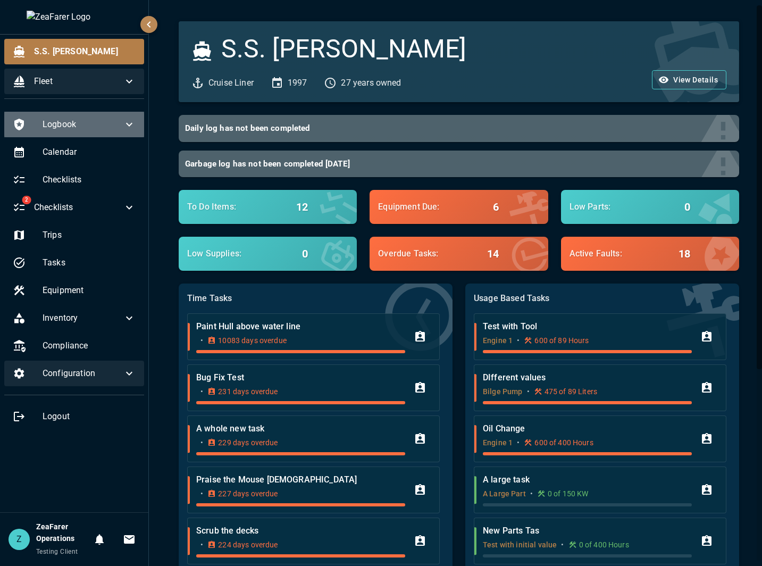
click at [86, 123] on span "Logbook" at bounding box center [83, 124] width 80 height 13
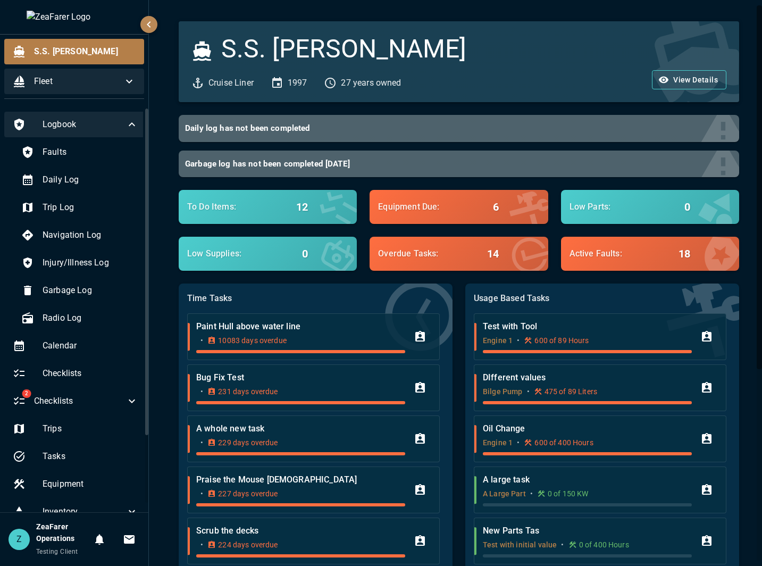
click at [86, 123] on span "Logbook" at bounding box center [84, 124] width 83 height 13
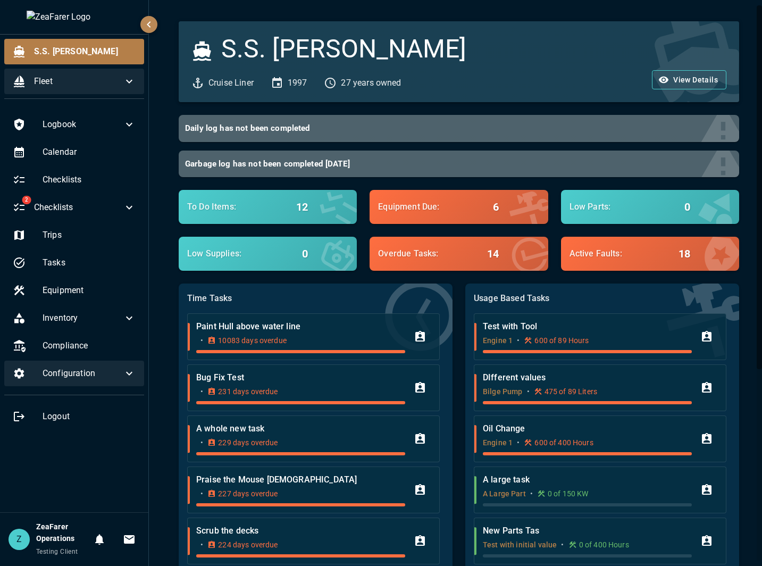
click at [85, 89] on div "Fleet" at bounding box center [74, 82] width 140 height 26
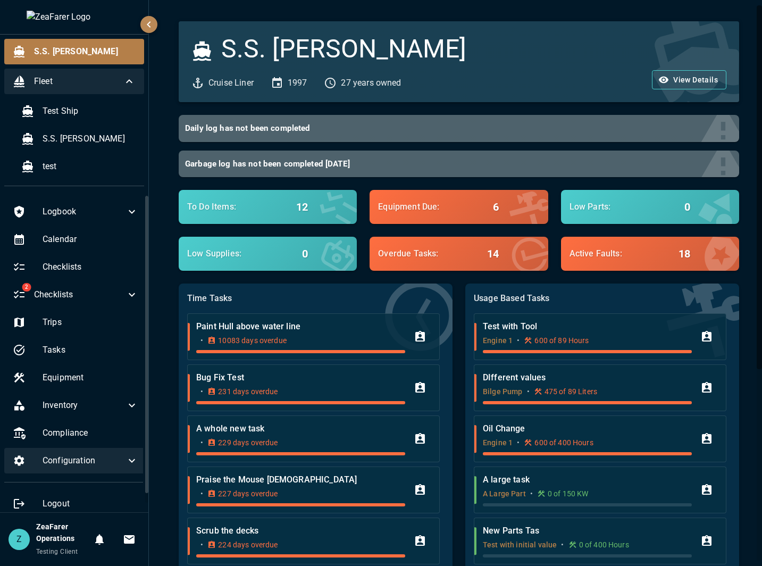
click at [95, 83] on span "Fleet" at bounding box center [78, 81] width 89 height 13
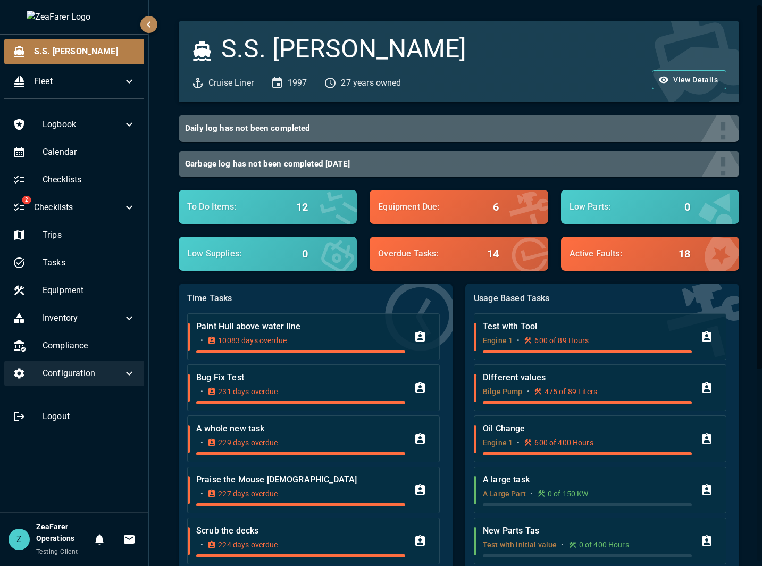
click at [727, 318] on div "S.S. Anne Cruise Liner 1997 27 years owned View Details Daily log has not been …" at bounding box center [457, 431] width 616 height 863
